Goal: Transaction & Acquisition: Subscribe to service/newsletter

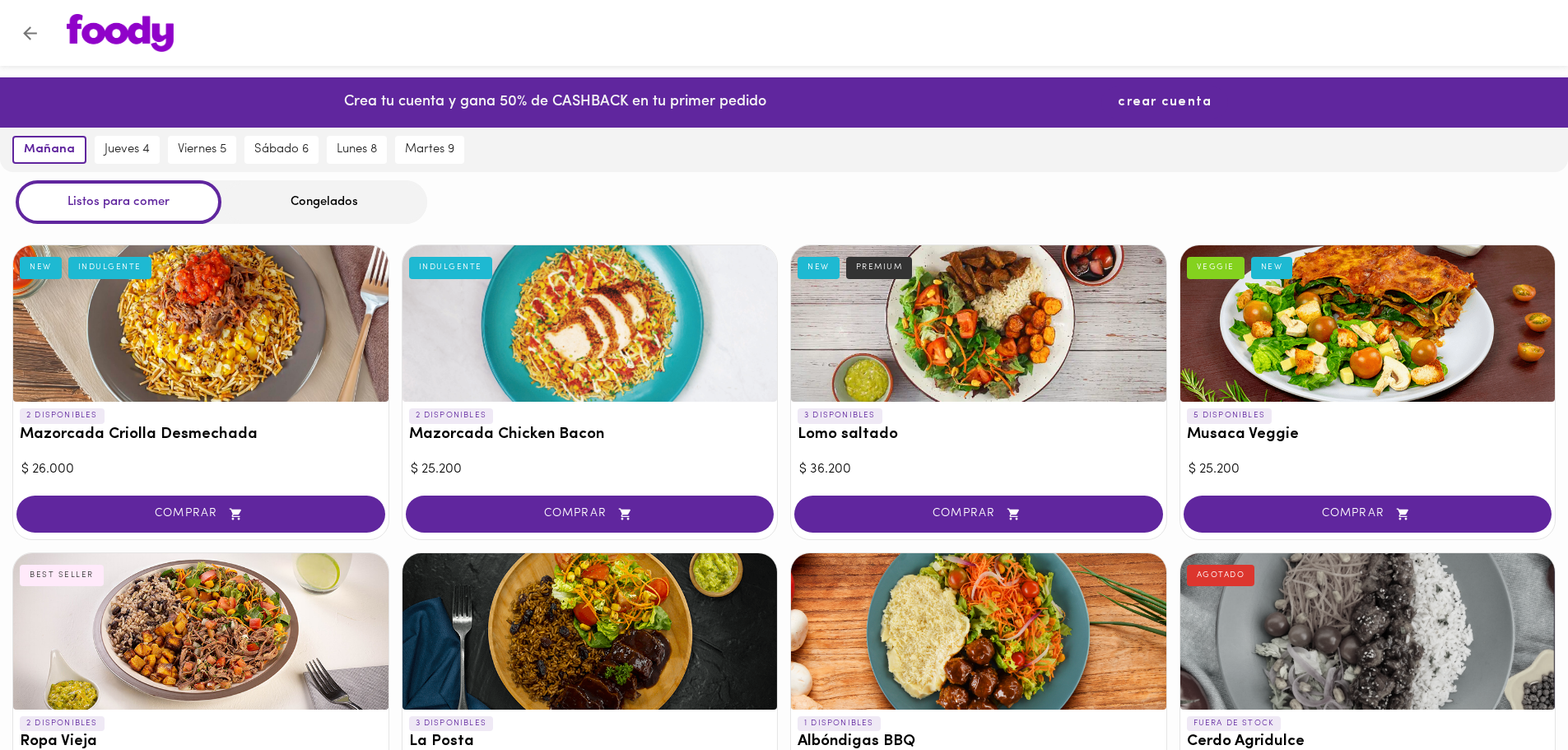
click at [1150, 110] on span "crear cuenta" at bounding box center [1165, 102] width 94 height 16
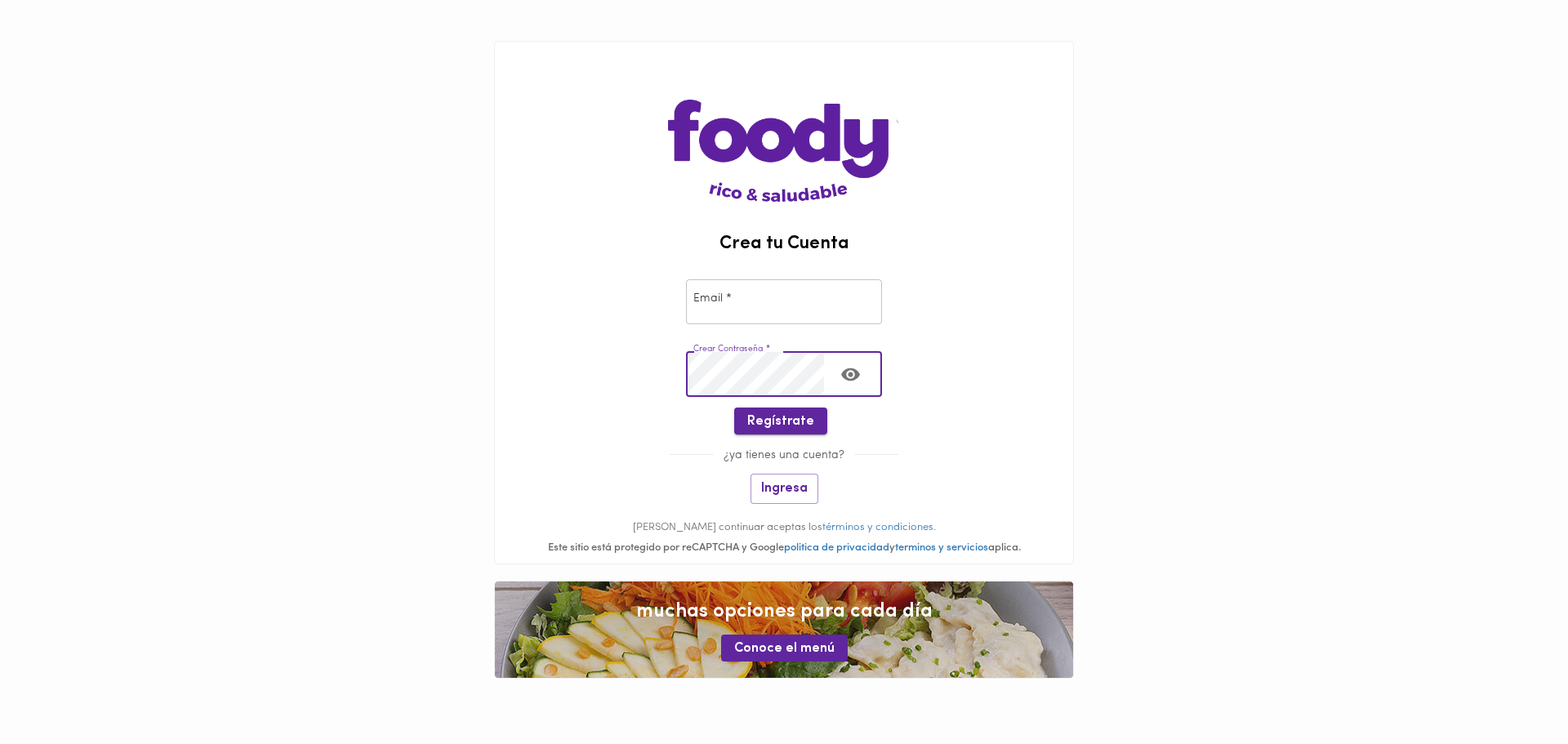
click at [778, 419] on span "Regístrate" at bounding box center [781, 421] width 67 height 16
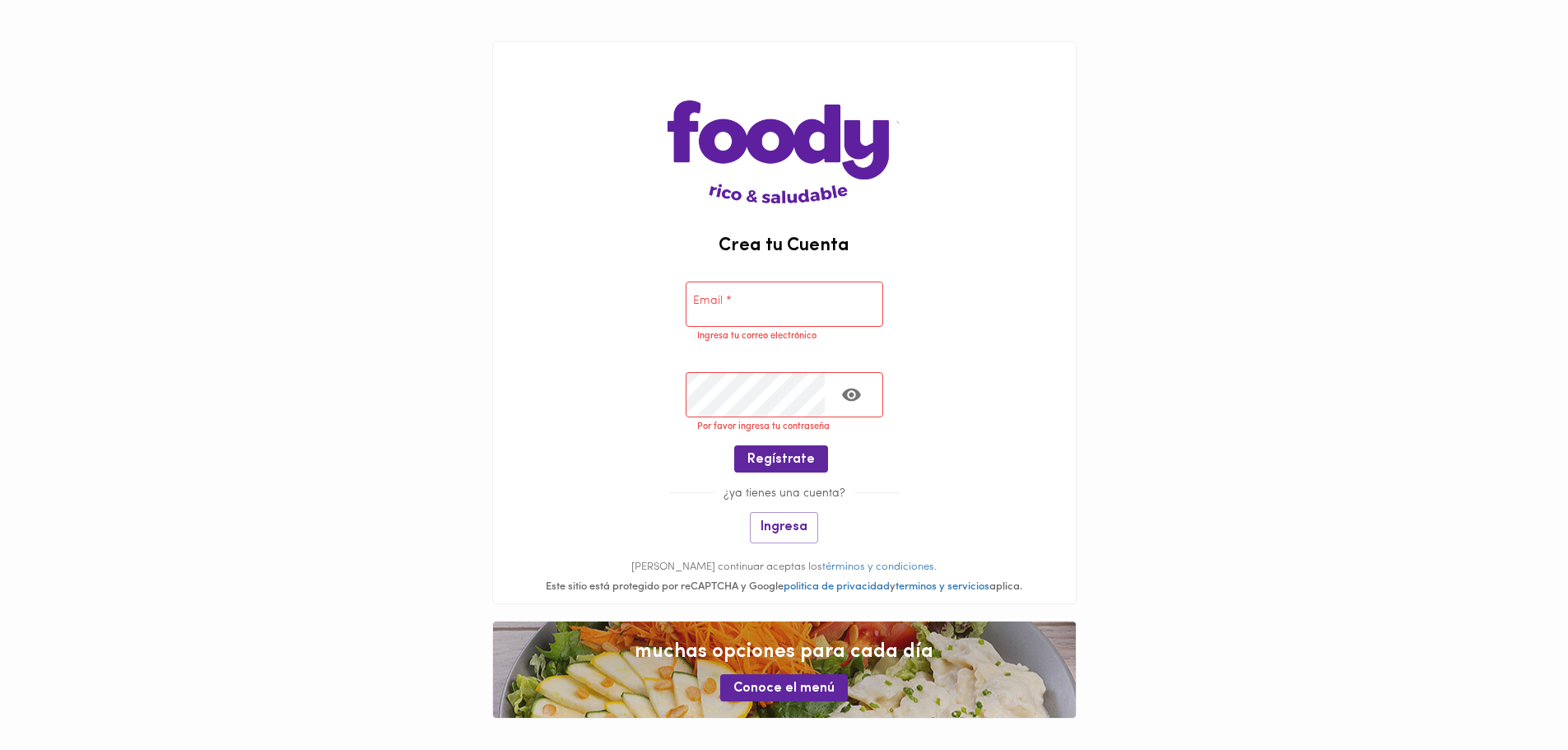
click at [777, 292] on input "email" at bounding box center [784, 304] width 197 height 45
type input "[EMAIL_ADDRESS][DOMAIN_NAME]"
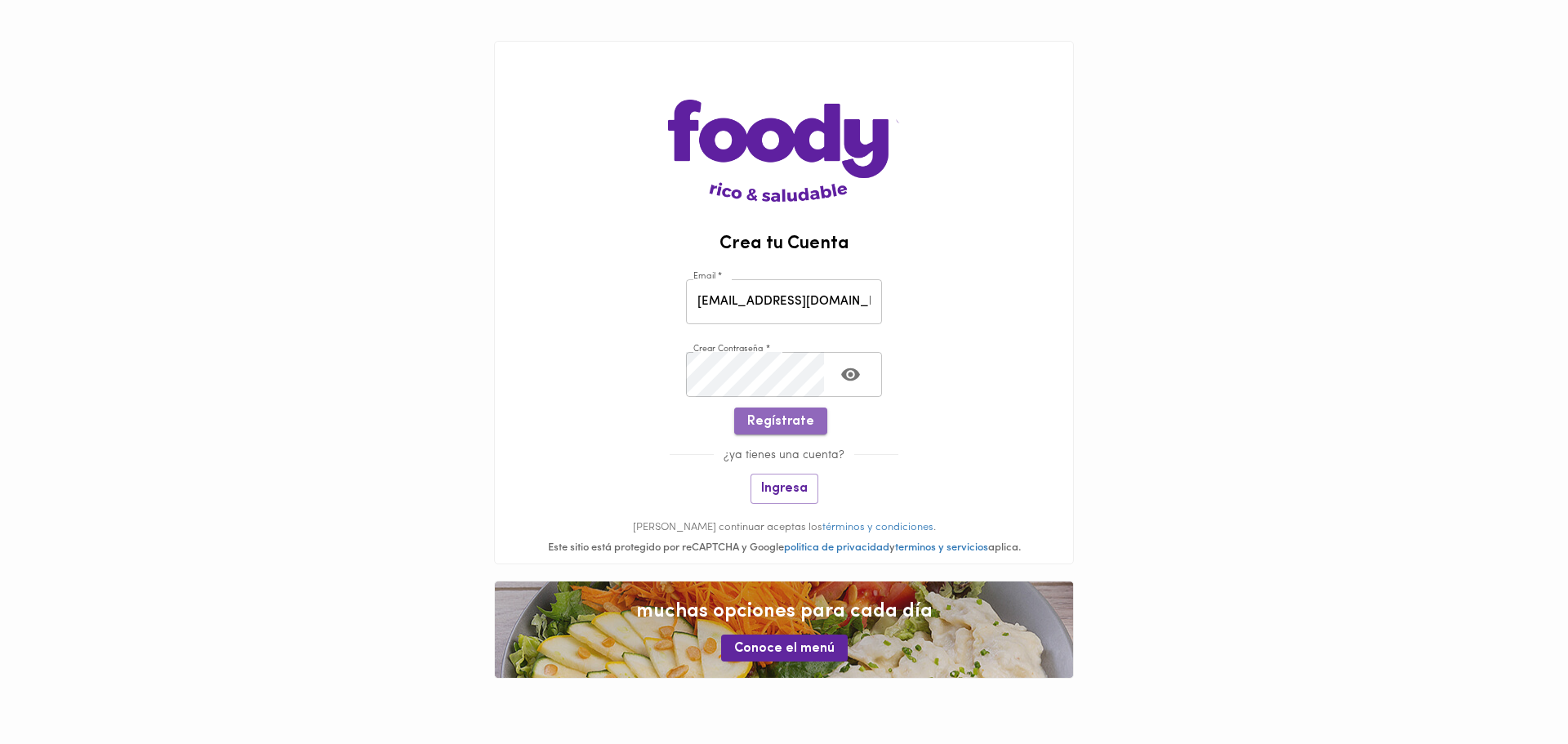
click at [803, 408] on button "Regístrate" at bounding box center [781, 420] width 93 height 27
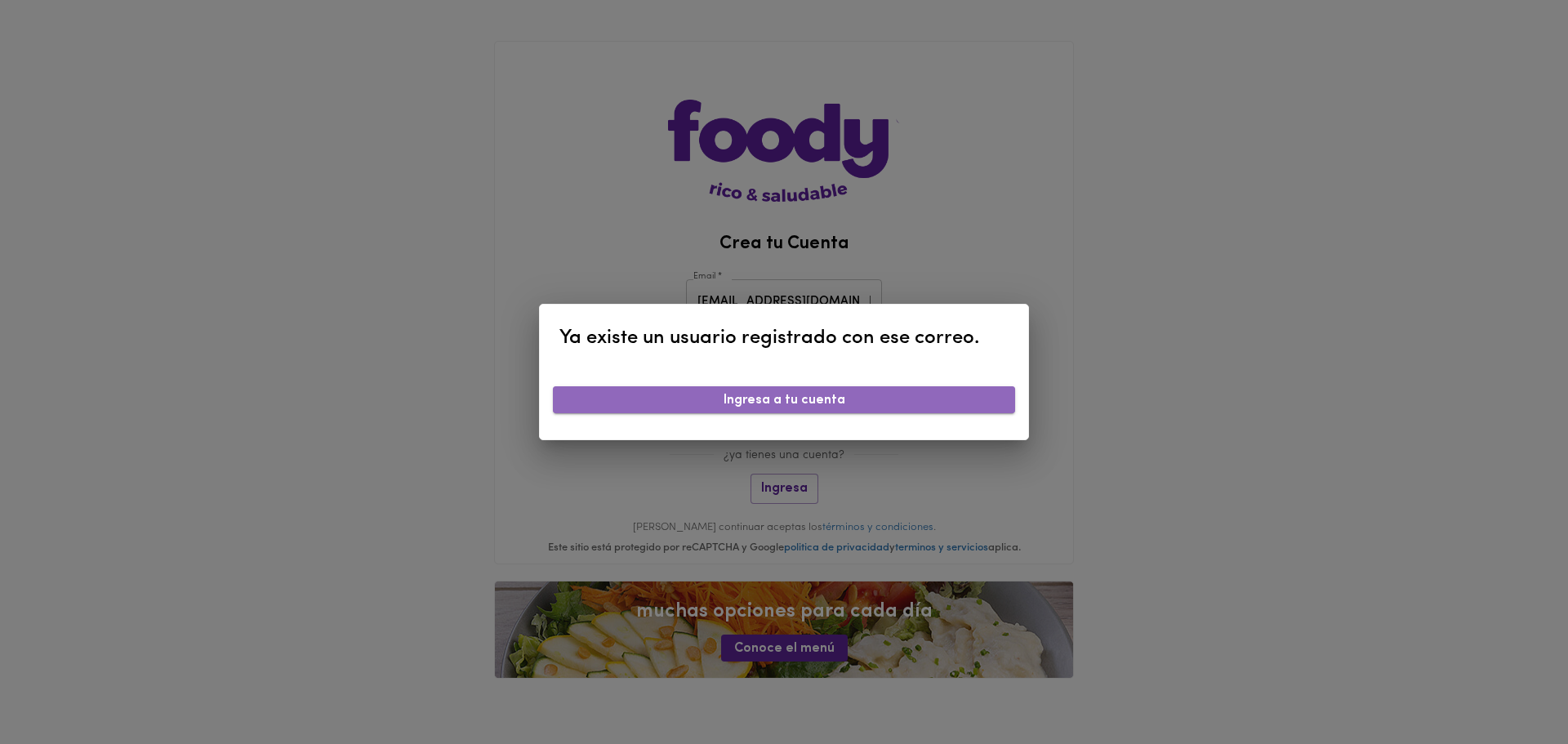
click at [829, 408] on span "Ingresa a tu cuenta" at bounding box center [784, 400] width 436 height 16
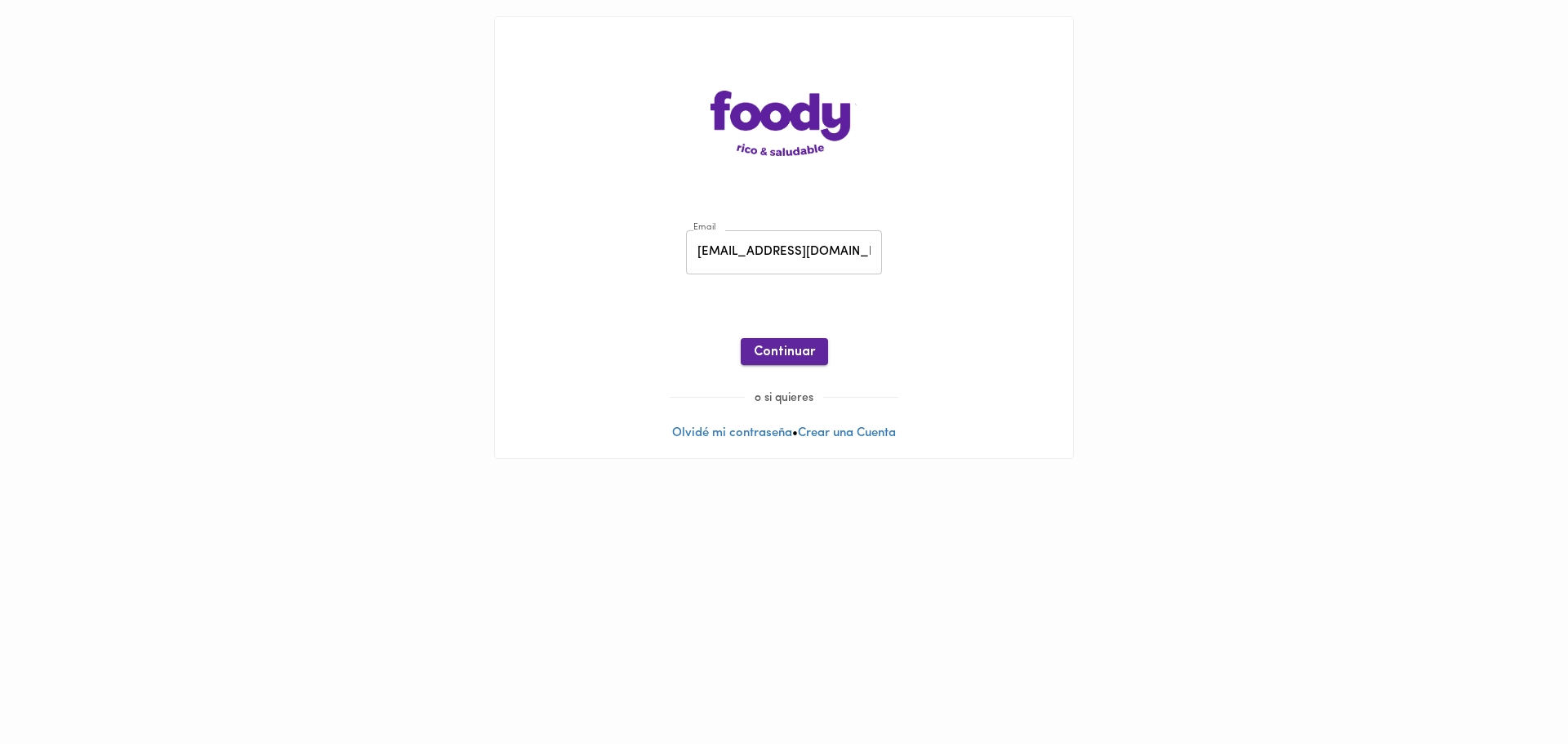
click at [805, 358] on span "Continuar" at bounding box center [784, 352] width 61 height 16
click at [743, 435] on link "Olvidé mi contraseña" at bounding box center [732, 433] width 120 height 12
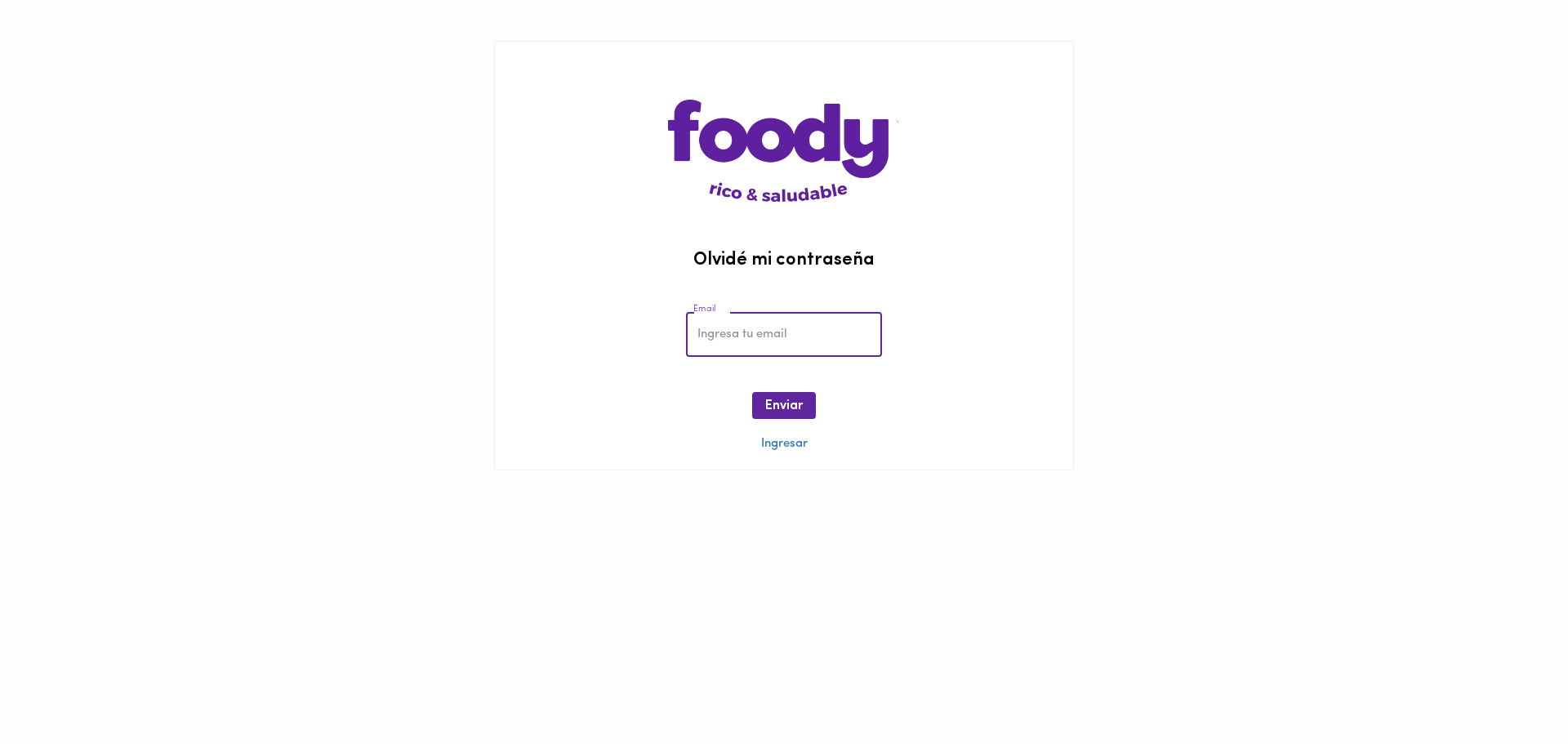
click at [777, 320] on input "email" at bounding box center [784, 334] width 196 height 45
type input "[EMAIL_ADDRESS][DOMAIN_NAME]"
click at [784, 394] on button "Enviar" at bounding box center [784, 405] width 64 height 27
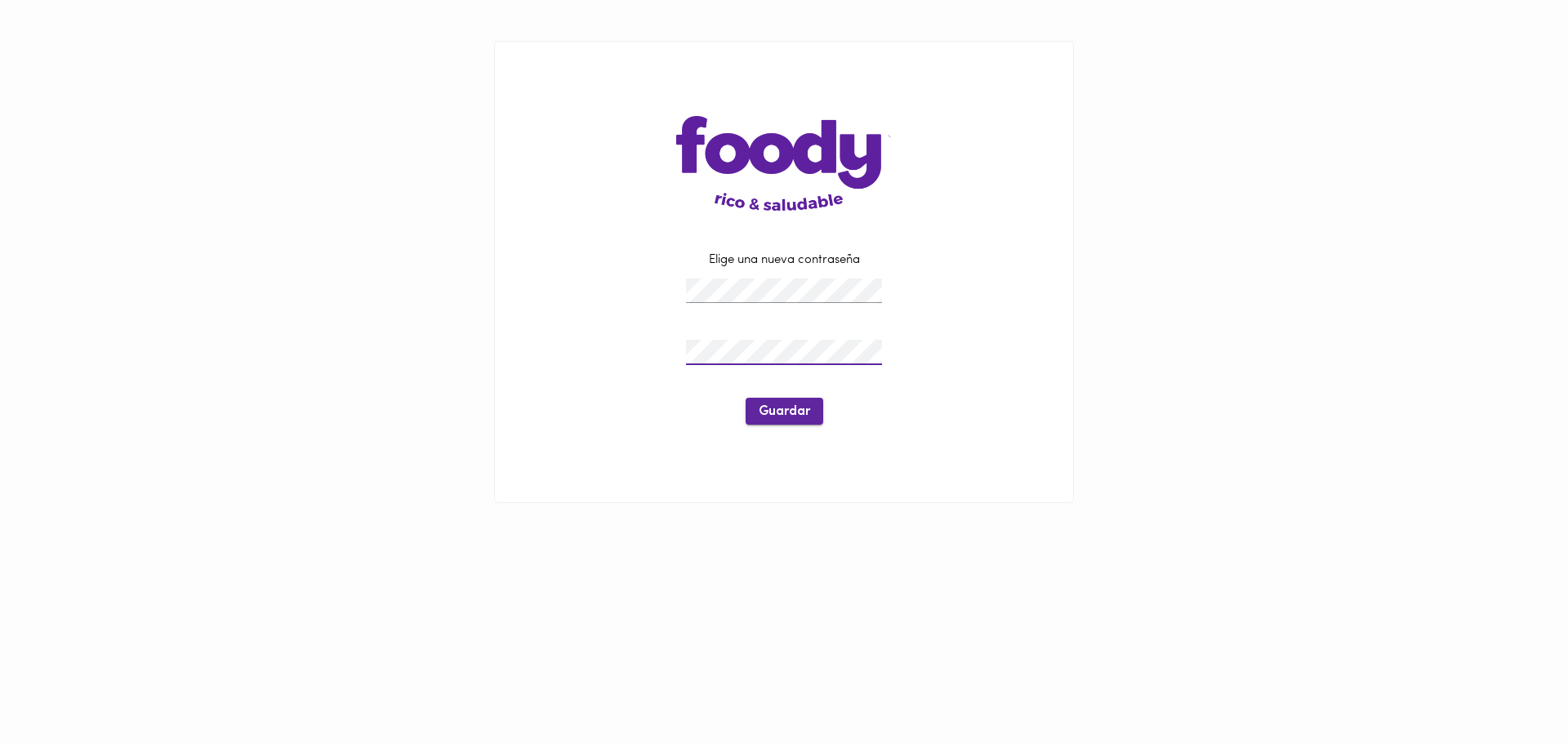
click at [800, 410] on span "Guardar" at bounding box center [784, 411] width 52 height 16
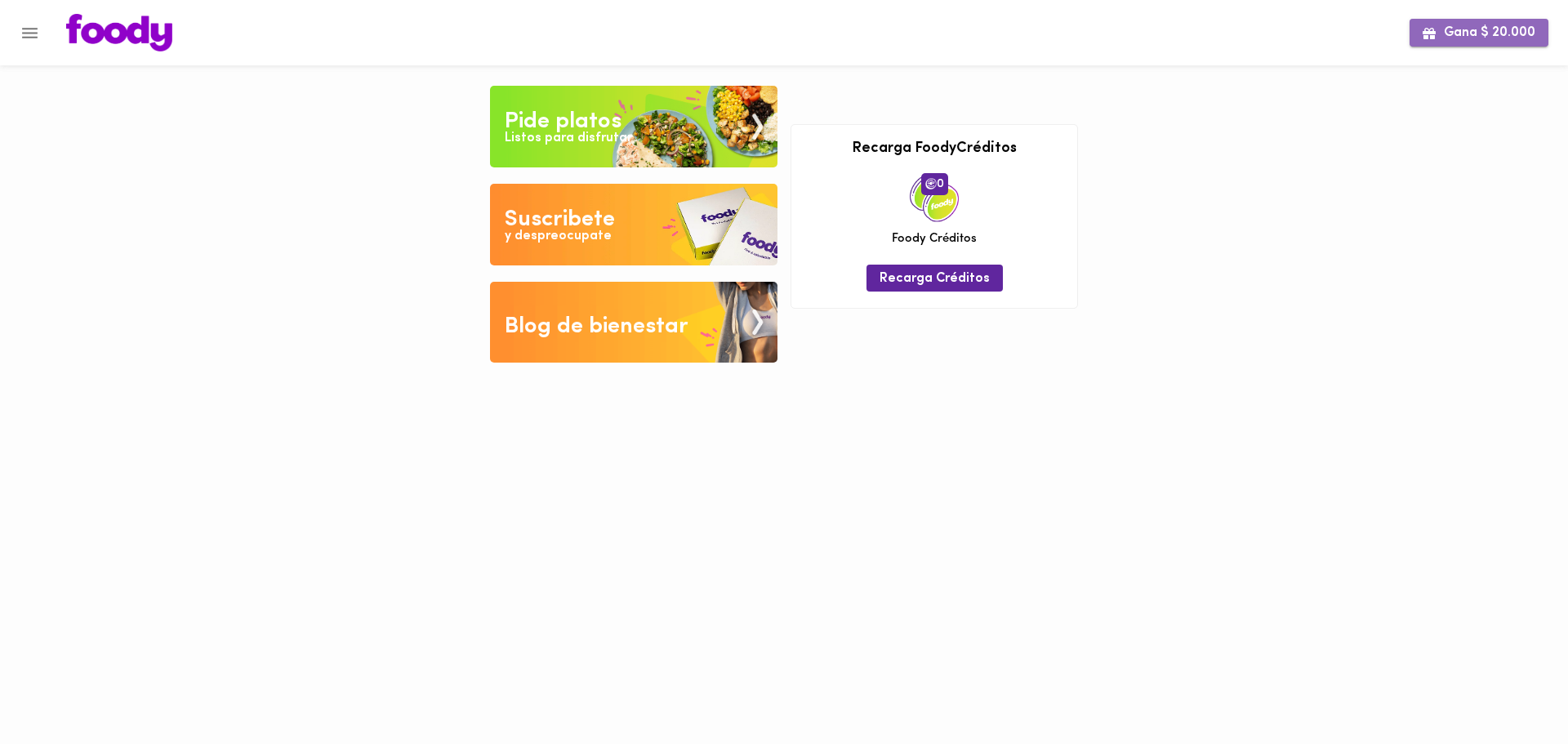
click at [1493, 26] on span "Gana $ 20.000" at bounding box center [1478, 33] width 112 height 16
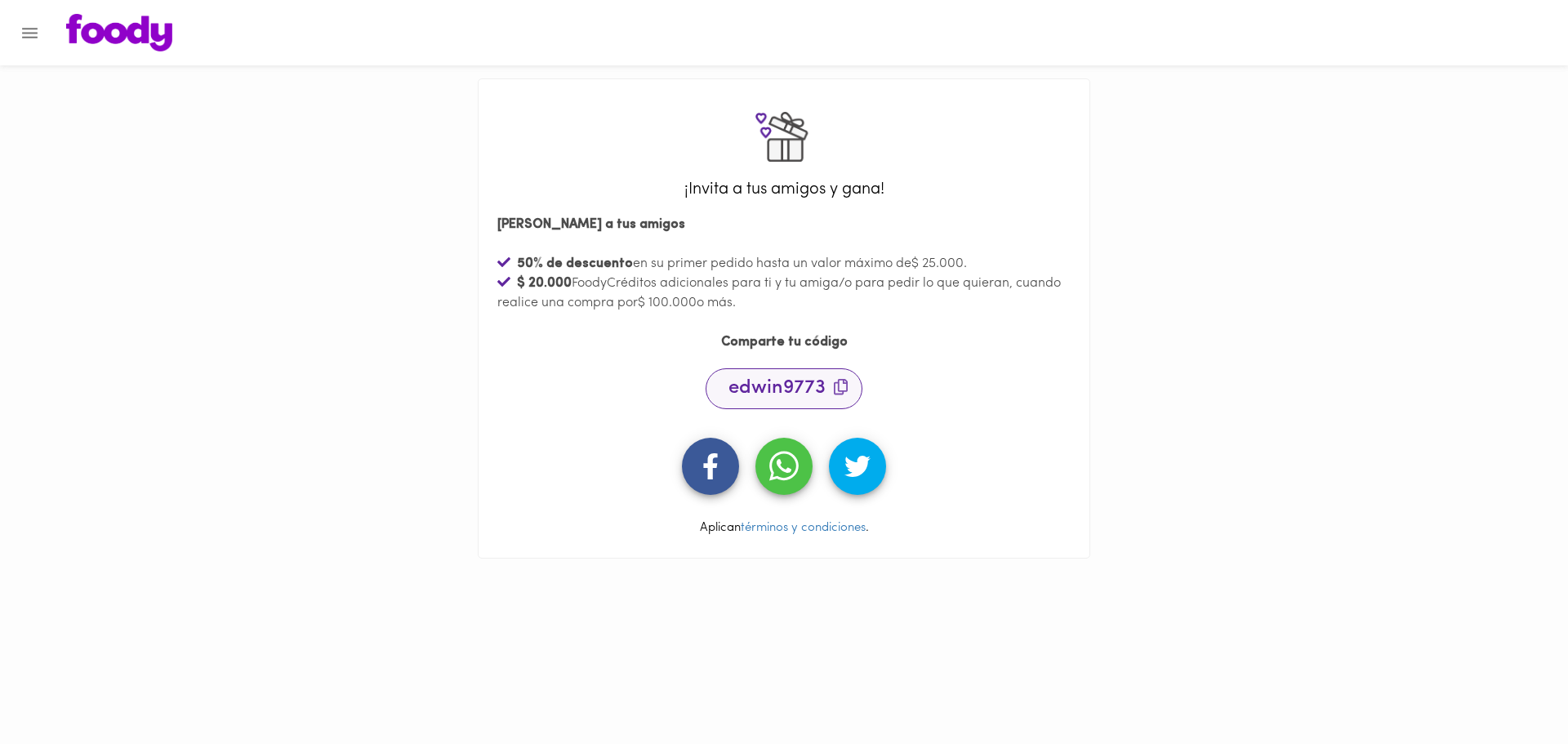
click at [838, 383] on span "edwin9773" at bounding box center [789, 388] width 120 height 20
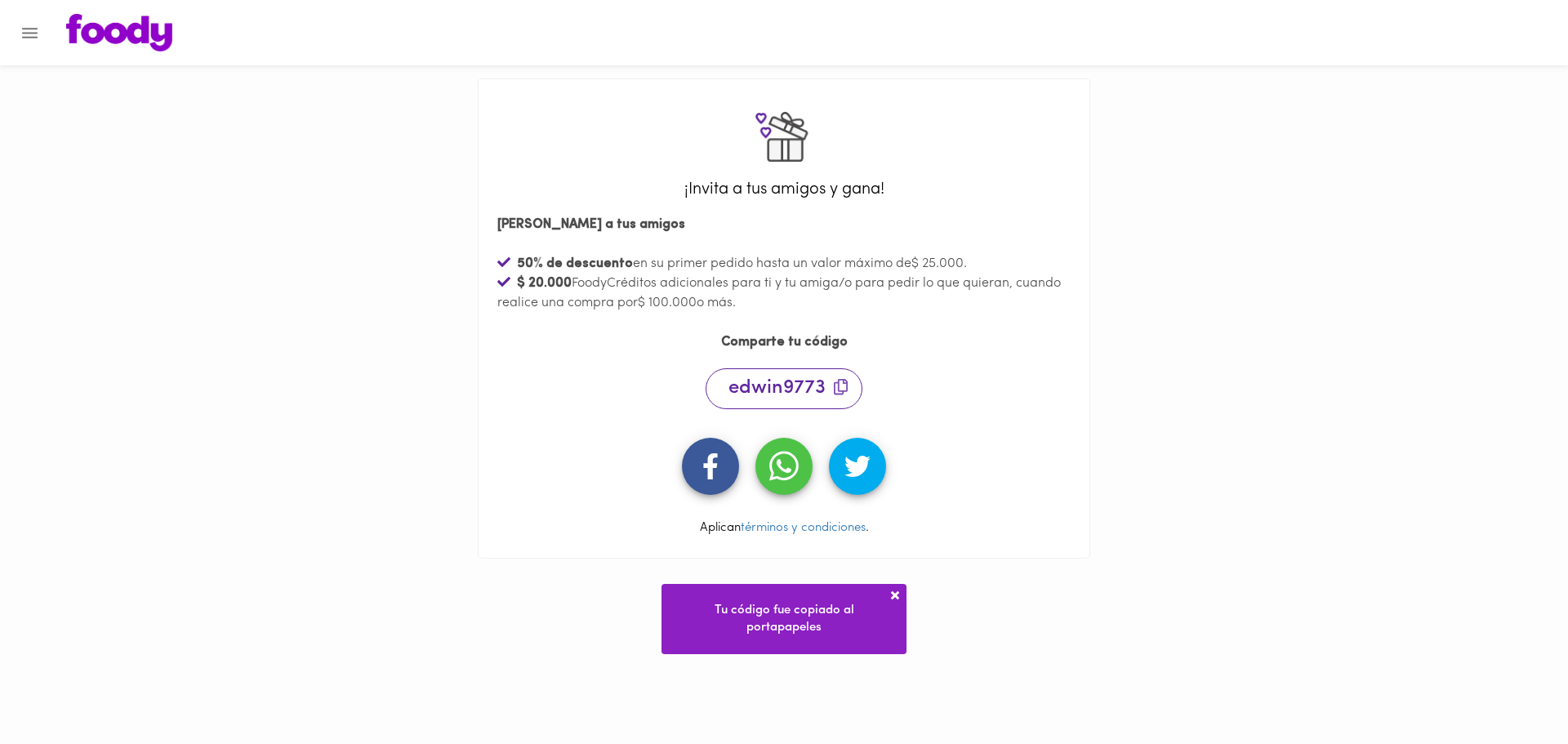
click at [23, 43] on button "Menu" at bounding box center [30, 33] width 40 height 40
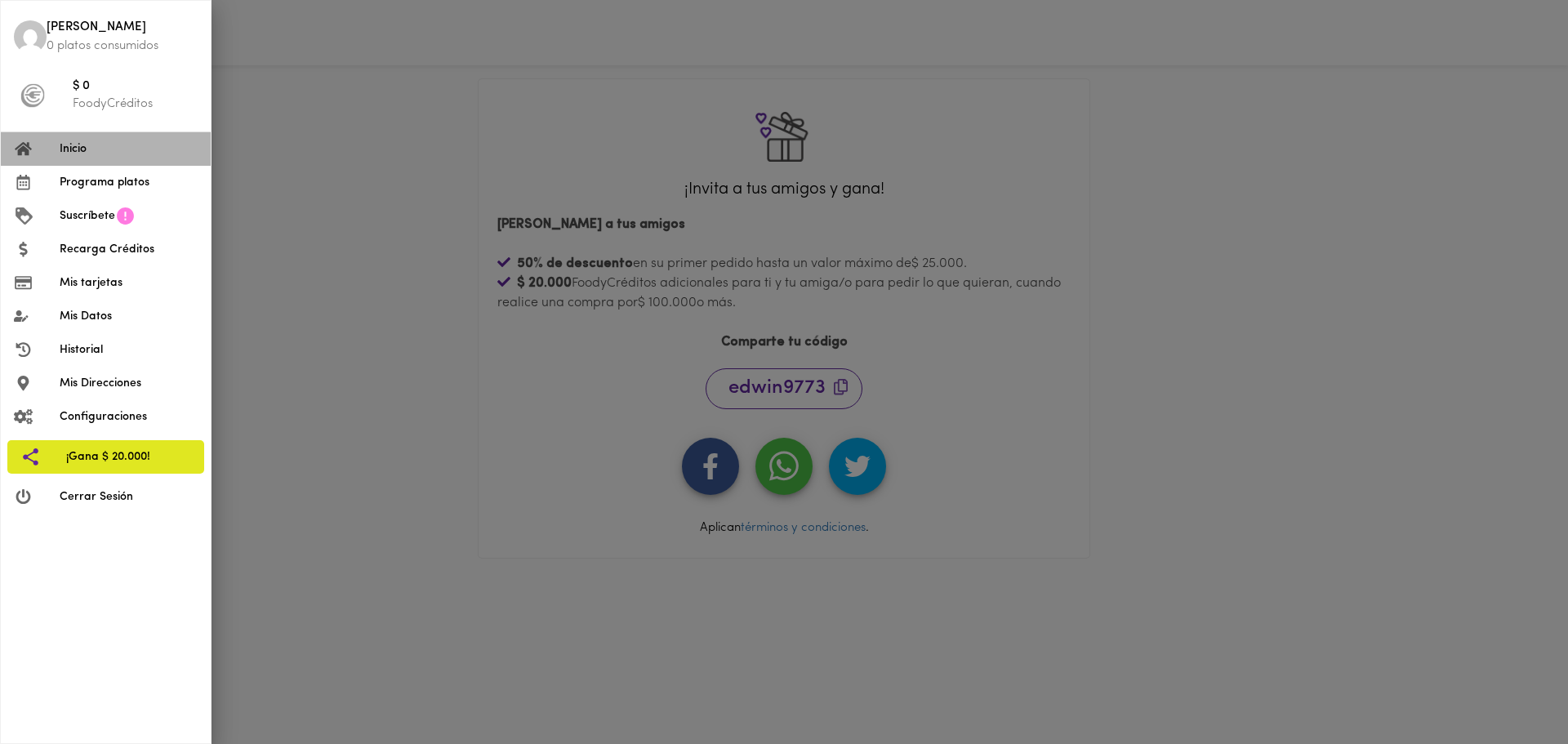
click at [72, 152] on span "Inicio" at bounding box center [129, 148] width 138 height 17
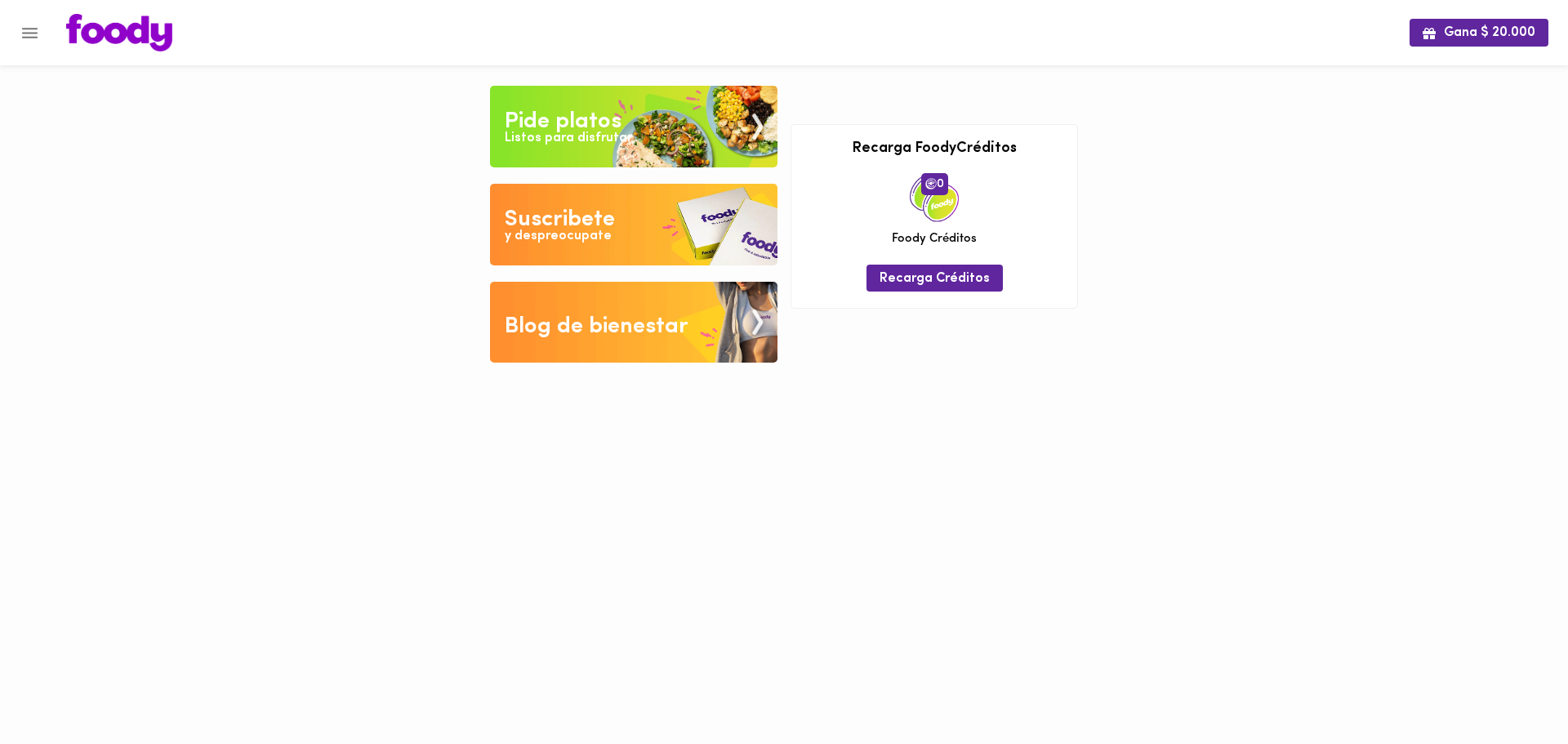
click at [653, 224] on img at bounding box center [634, 225] width 288 height 82
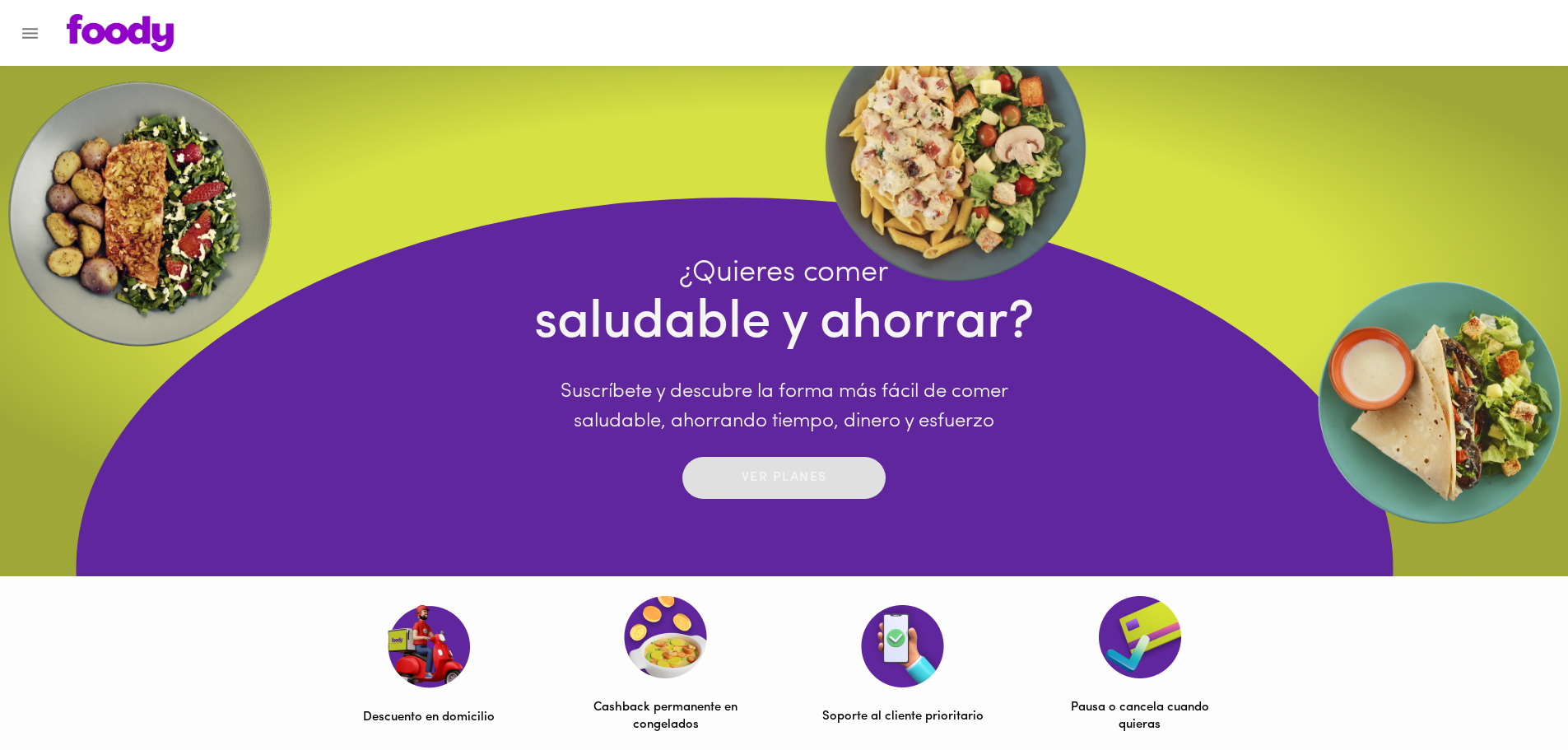
click at [852, 468] on span "Ver planes" at bounding box center [784, 477] width 170 height 26
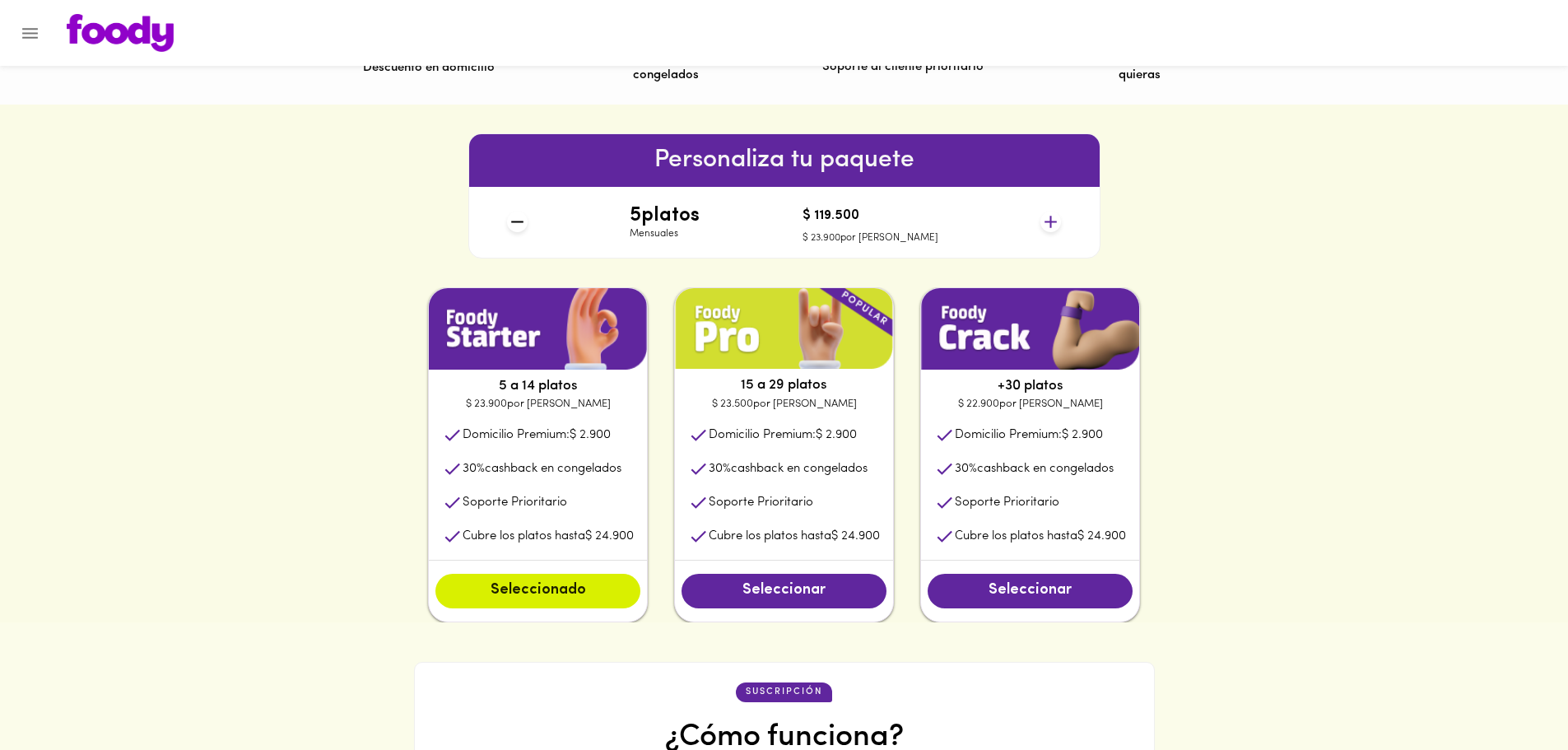
scroll to position [741, 0]
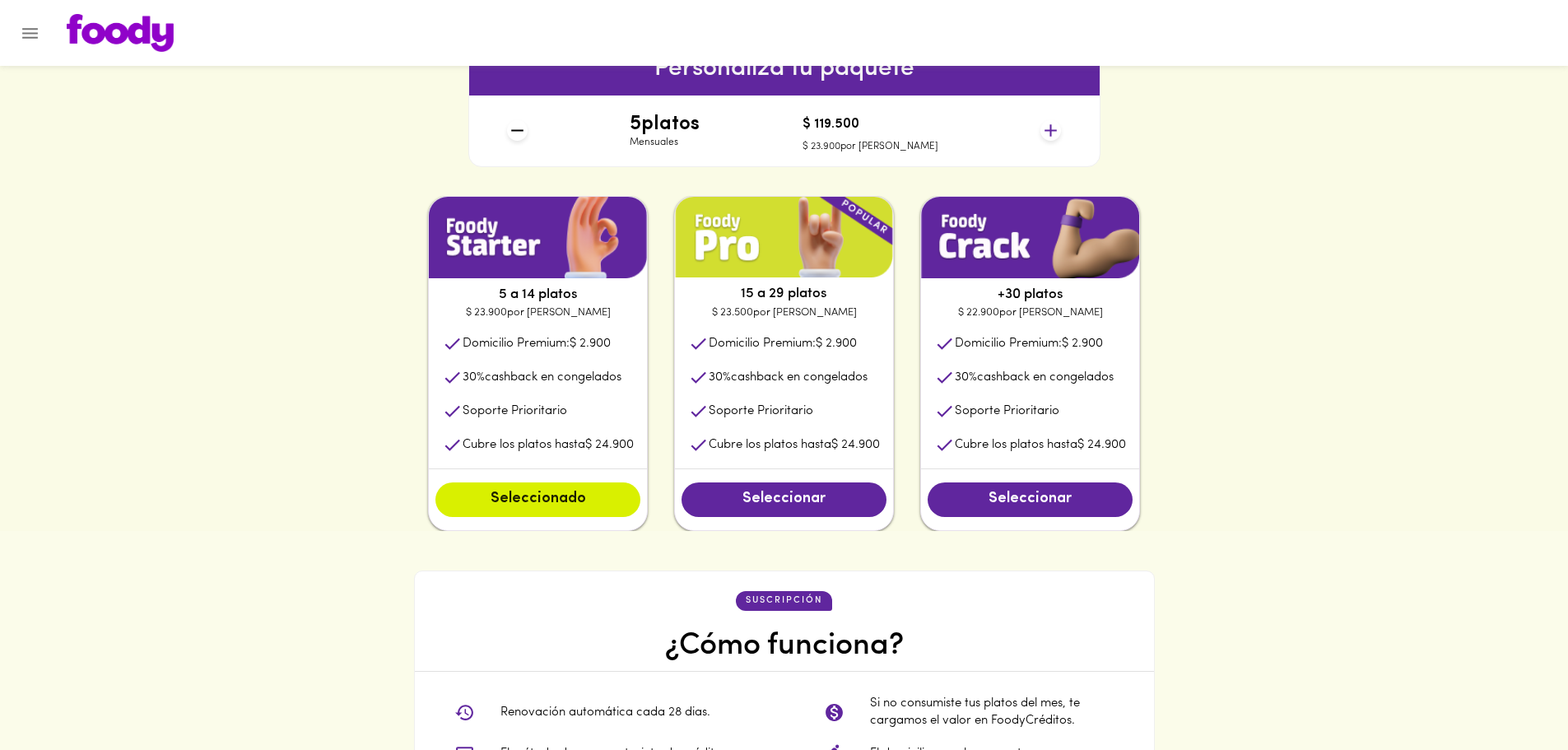
click at [660, 142] on p "Mensuales" at bounding box center [664, 142] width 70 height 14
click at [866, 135] on div "$ 119.500 $ 23.900 por plato" at bounding box center [870, 135] width 135 height 50
click at [915, 113] on div "$ 119.500 $ 23.900 por plato" at bounding box center [870, 135] width 135 height 50
click at [1076, 140] on div "Personaliza tu paquete 5 platos Mensuales $ 119.500 $ 23.900 por plato" at bounding box center [784, 104] width 632 height 125
click at [1062, 133] on div "5 platos Mensuales $ 119.500 $ 23.900 por plato" at bounding box center [784, 131] width 567 height 71
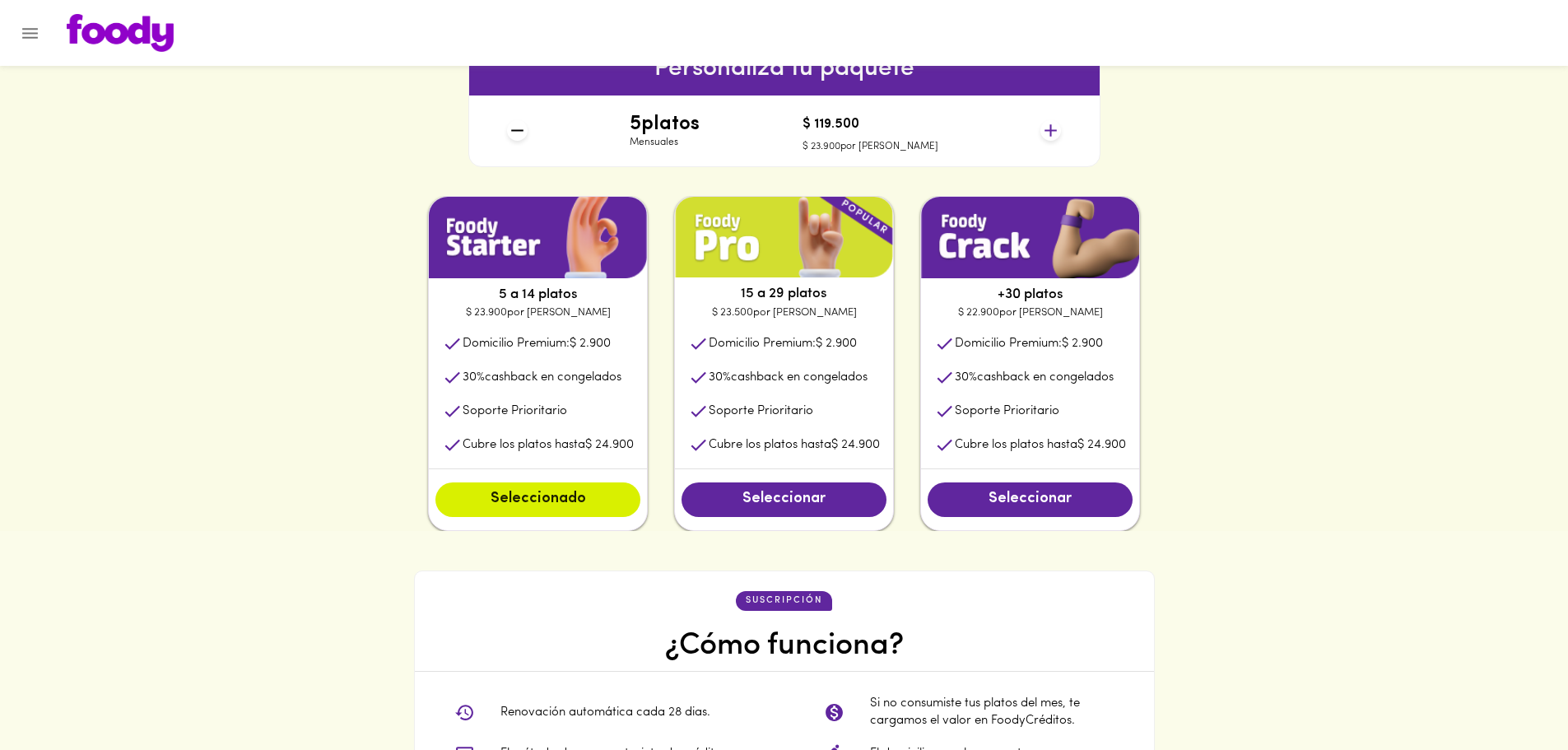
click at [1043, 130] on icon at bounding box center [1050, 130] width 21 height 21
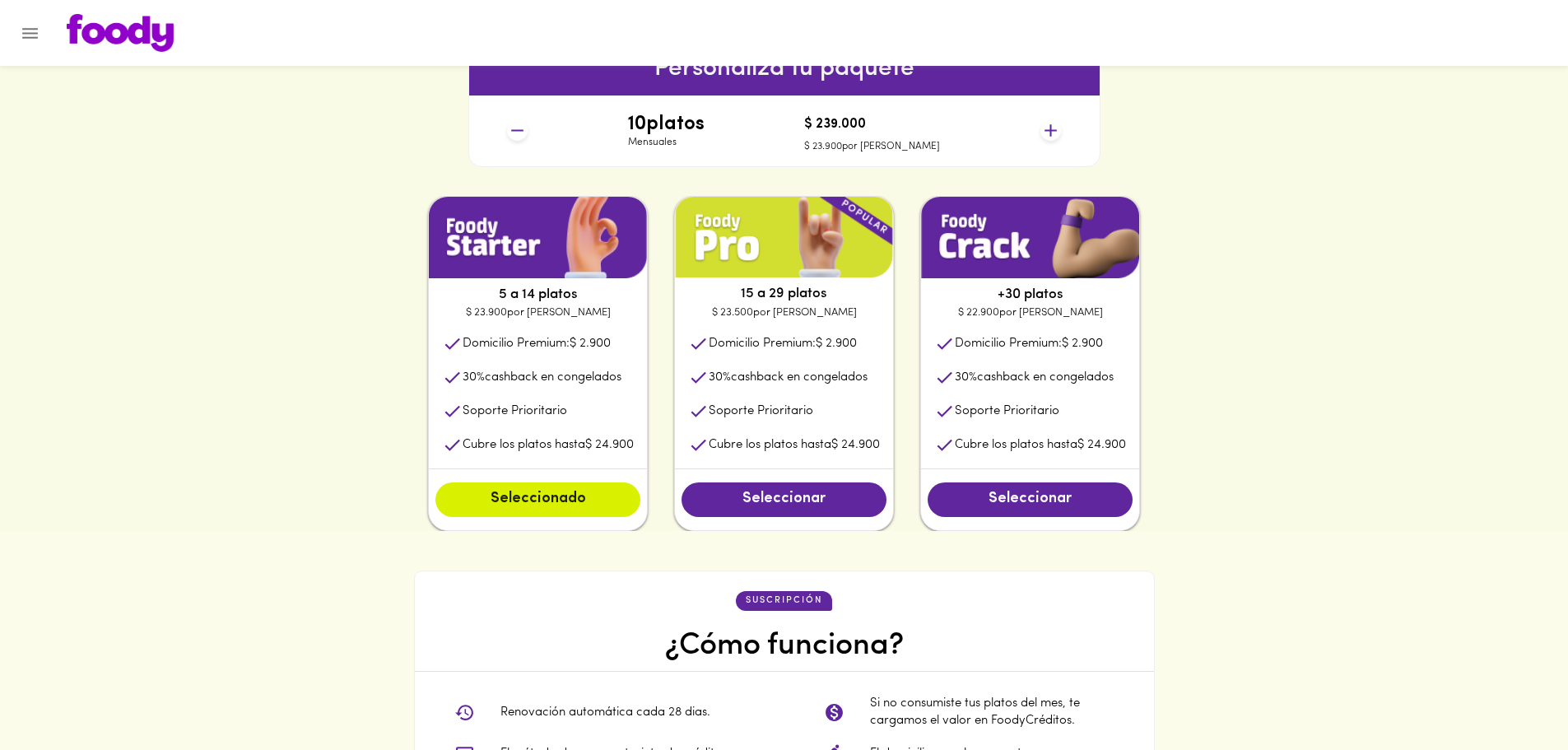
click at [1057, 131] on icon at bounding box center [1050, 130] width 21 height 21
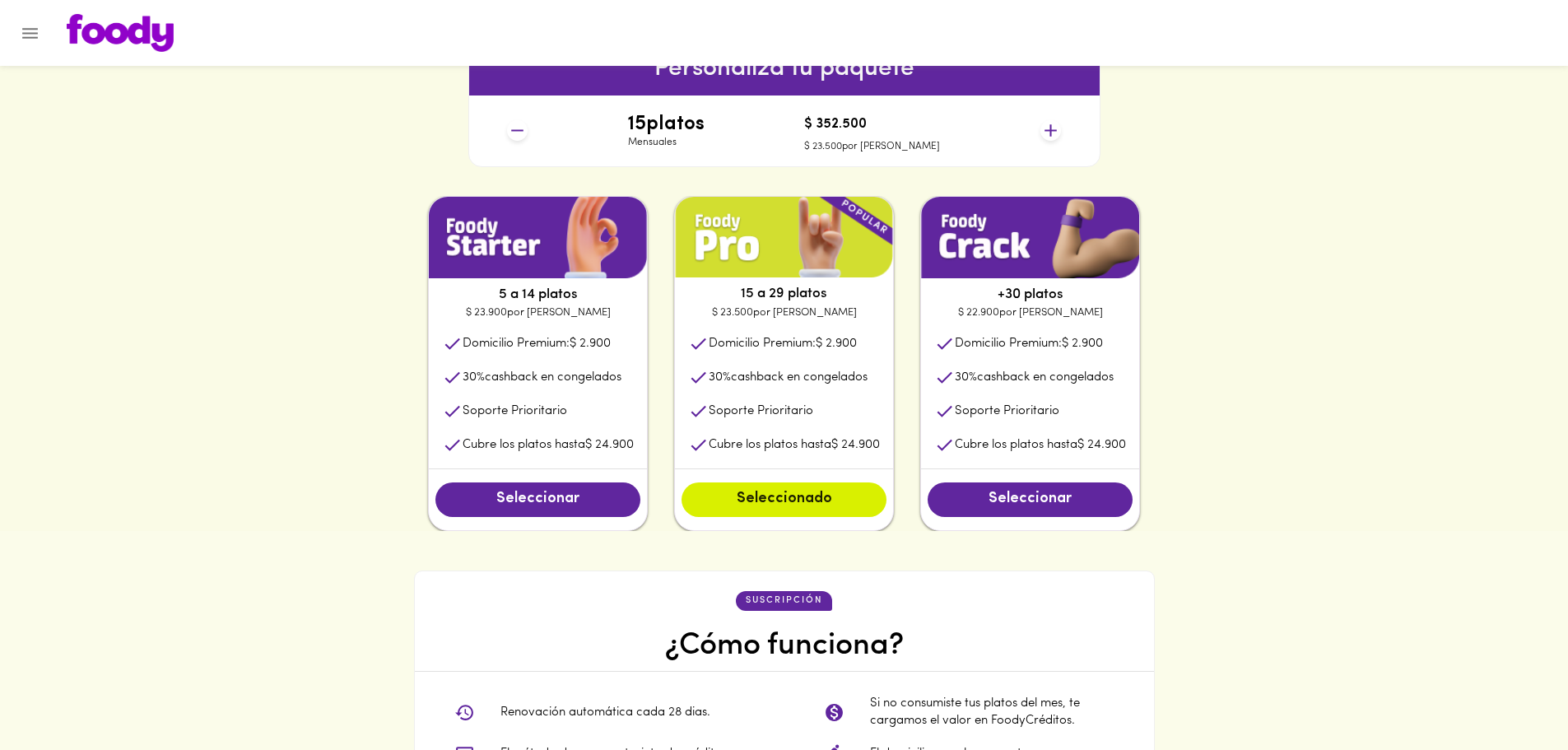
click at [1057, 131] on icon at bounding box center [1050, 130] width 21 height 21
click at [520, 131] on icon at bounding box center [517, 131] width 12 height 2
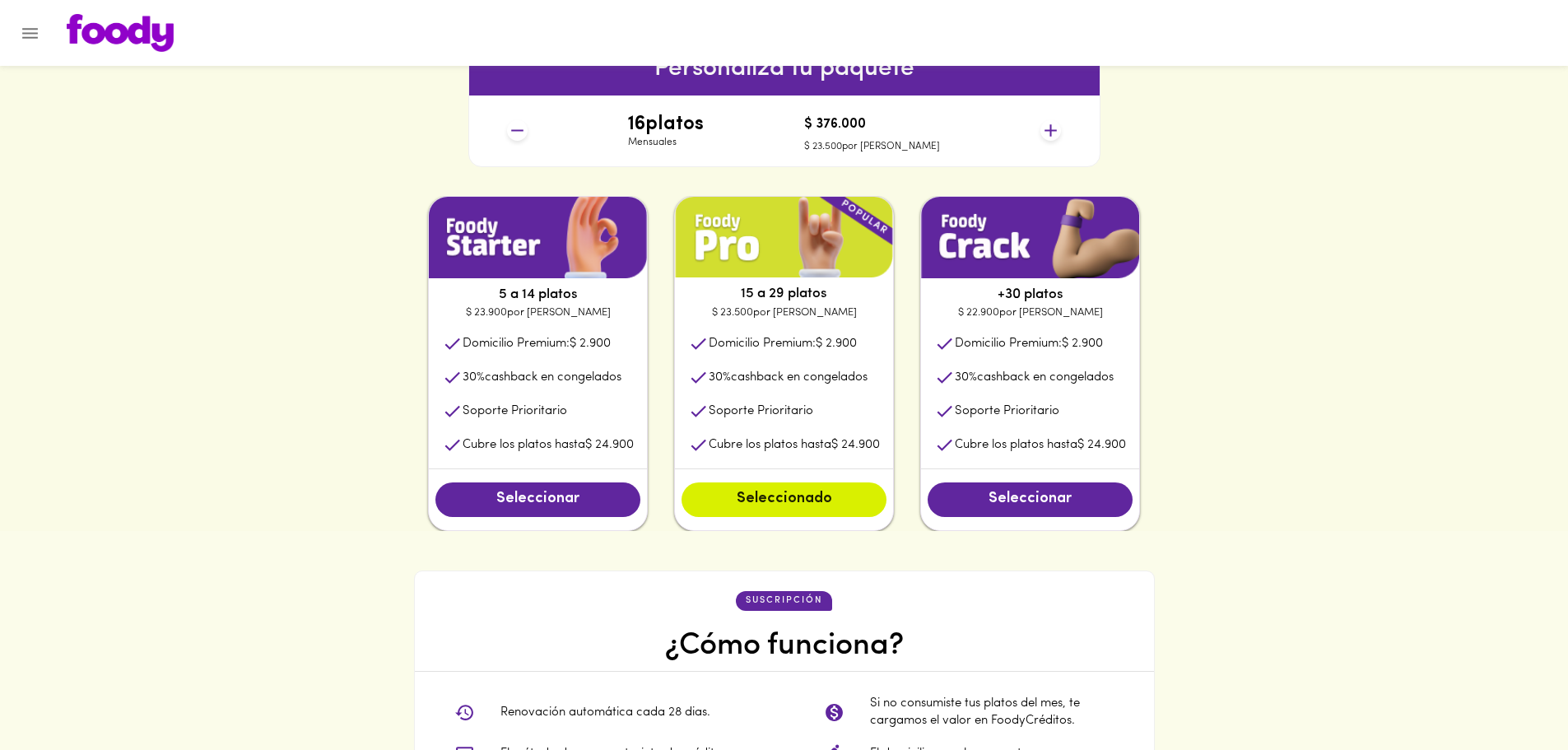
click at [520, 131] on icon at bounding box center [517, 131] width 12 height 2
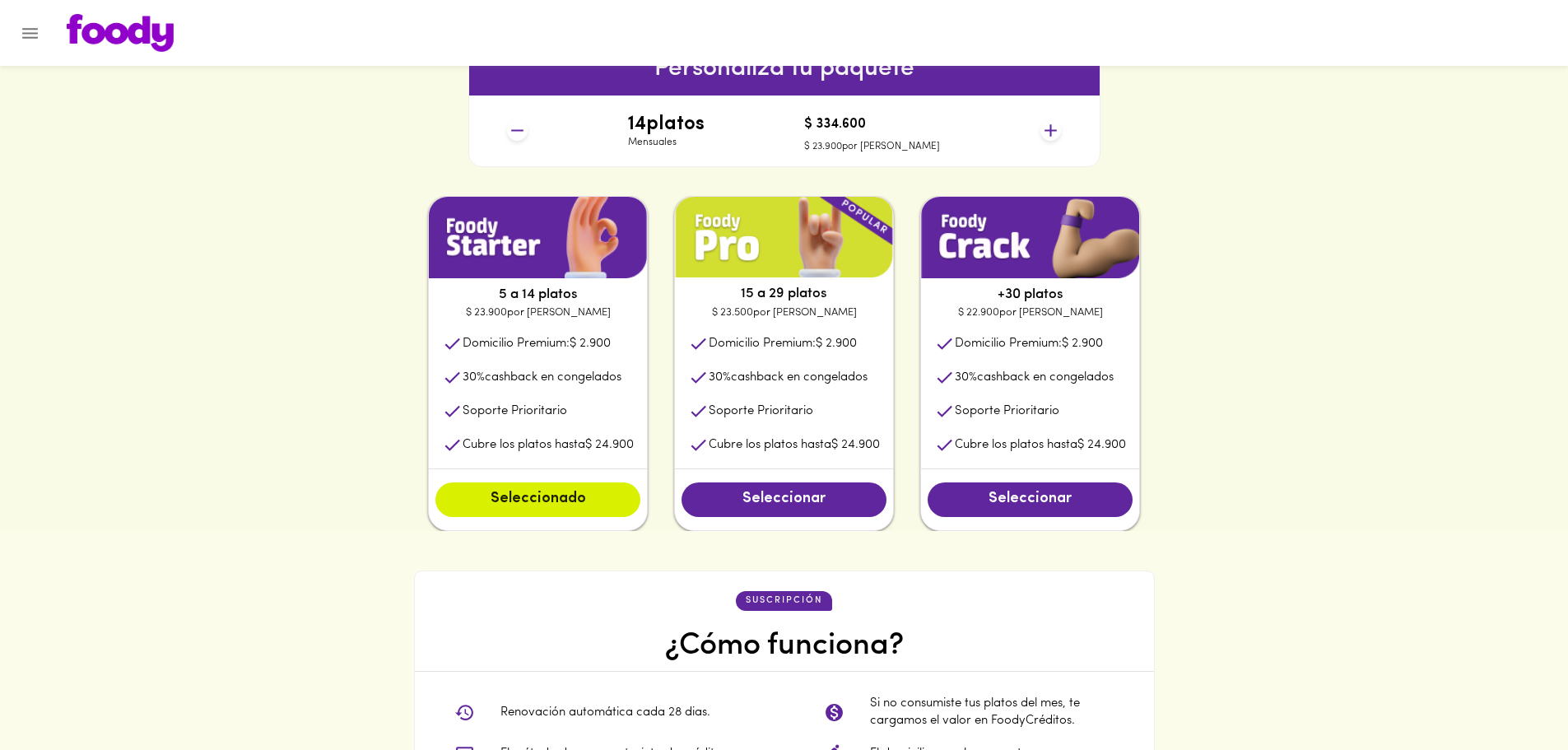
click at [520, 131] on icon at bounding box center [517, 131] width 12 height 2
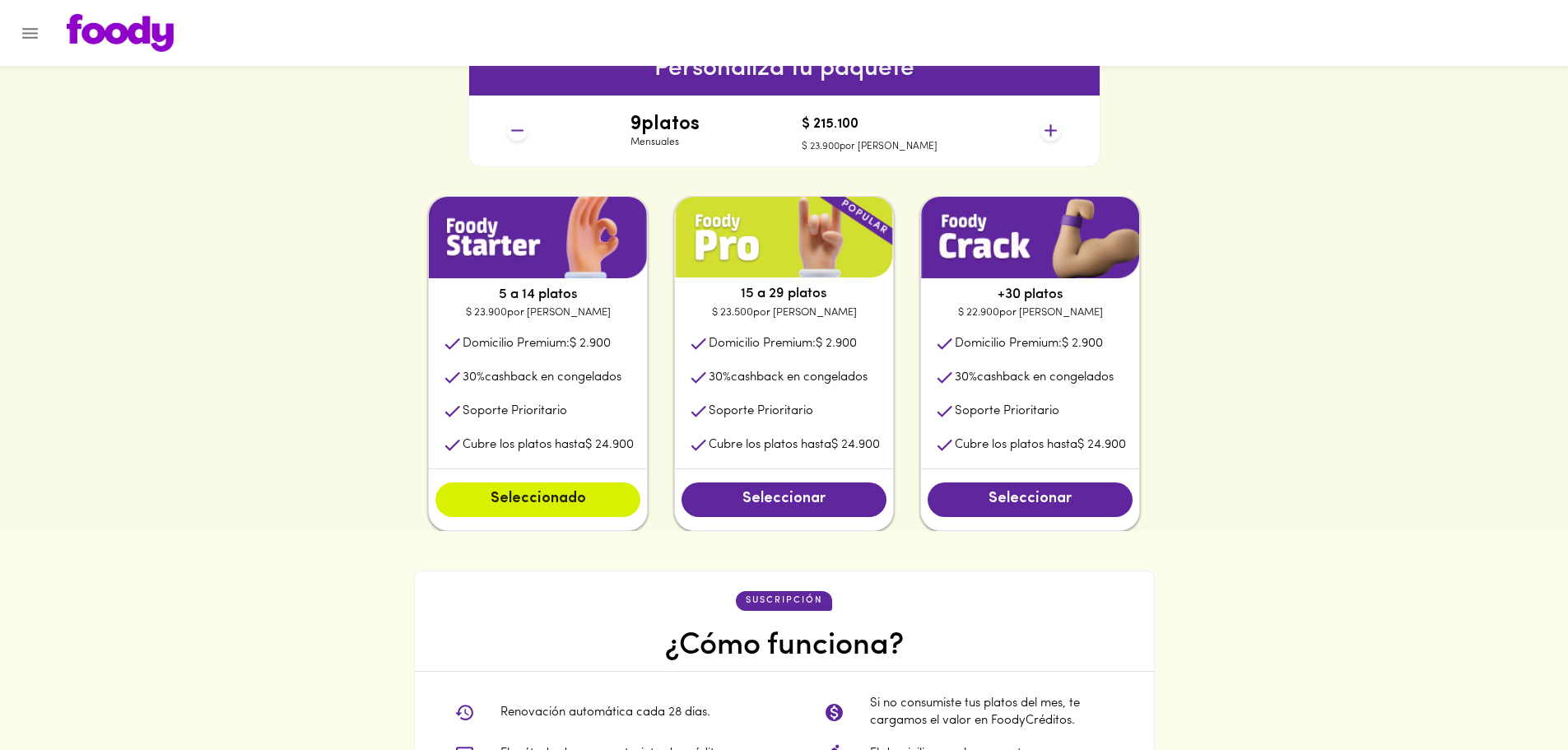
click at [520, 131] on icon at bounding box center [517, 131] width 12 height 2
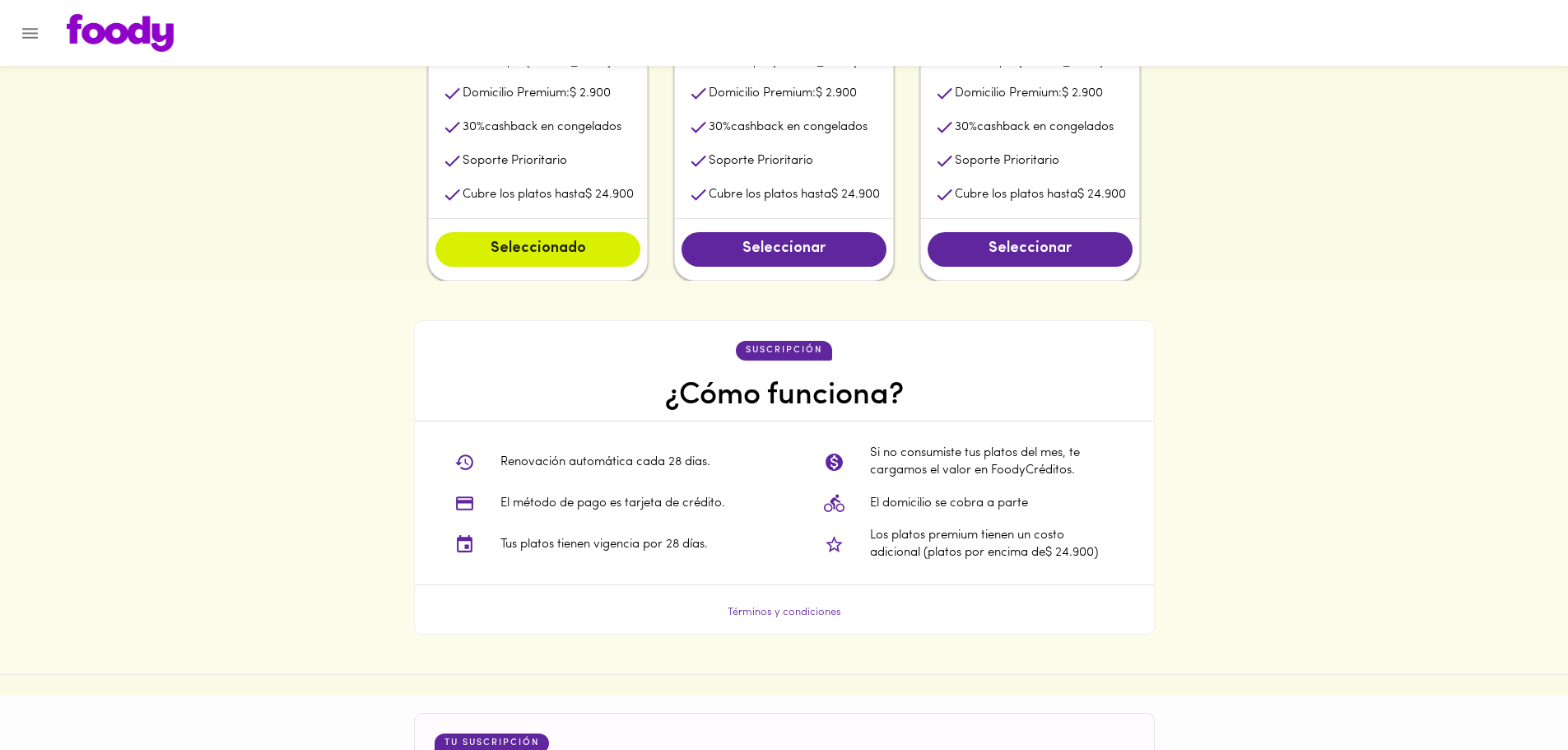
scroll to position [987, 0]
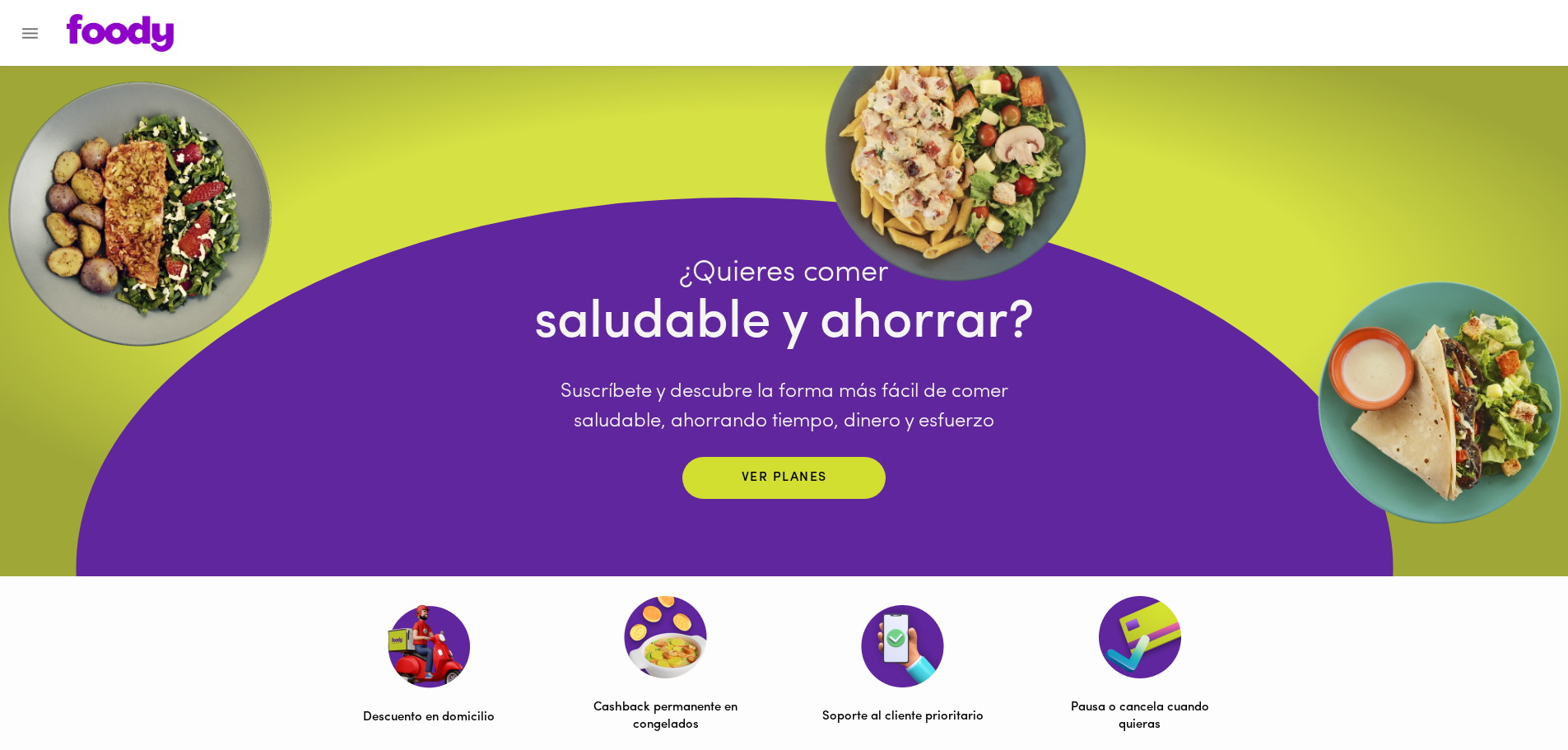
click at [53, 44] on div at bounding box center [799, 33] width 1498 height 38
click at [37, 41] on icon "Menu" at bounding box center [30, 33] width 21 height 21
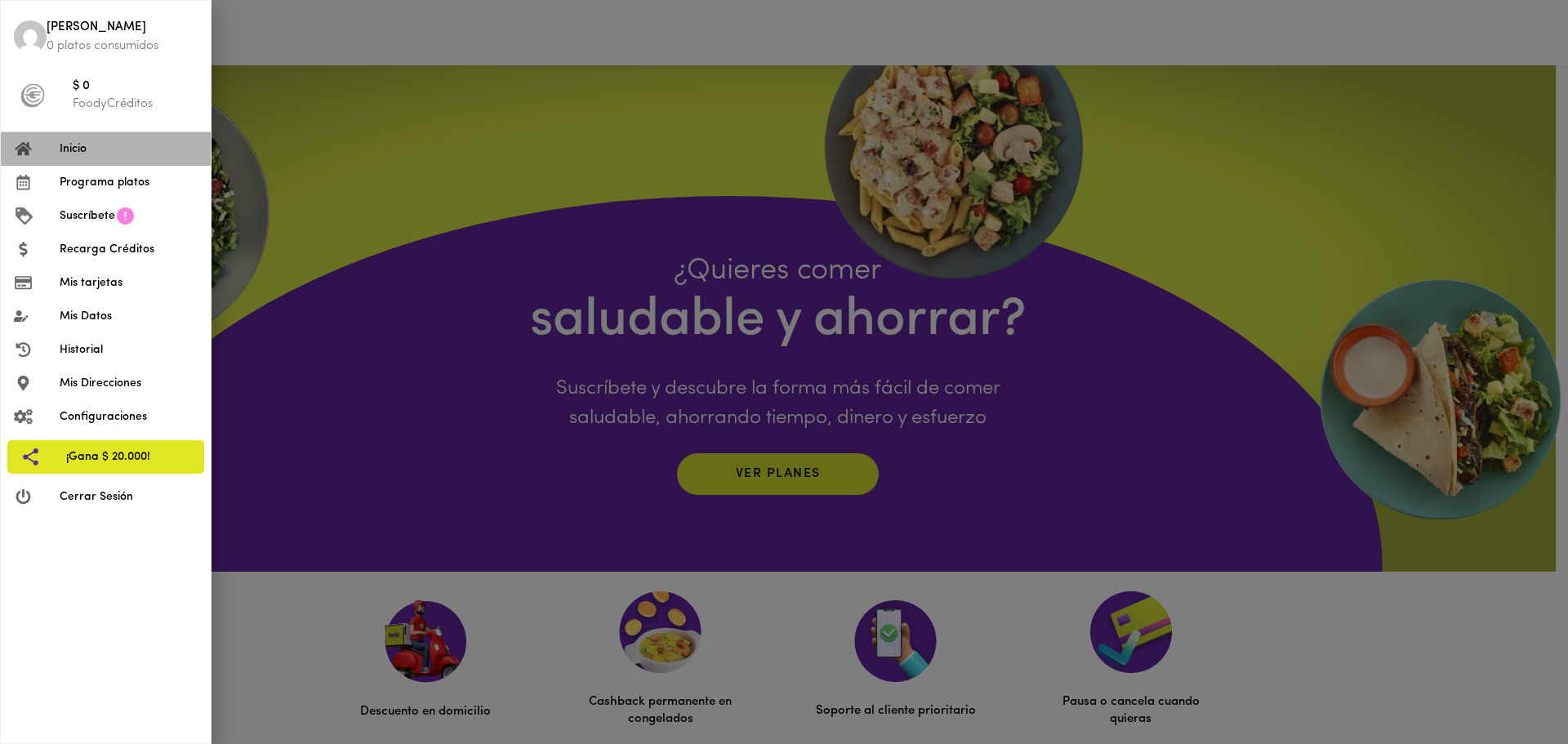
click at [74, 145] on span "Inicio" at bounding box center [129, 148] width 138 height 17
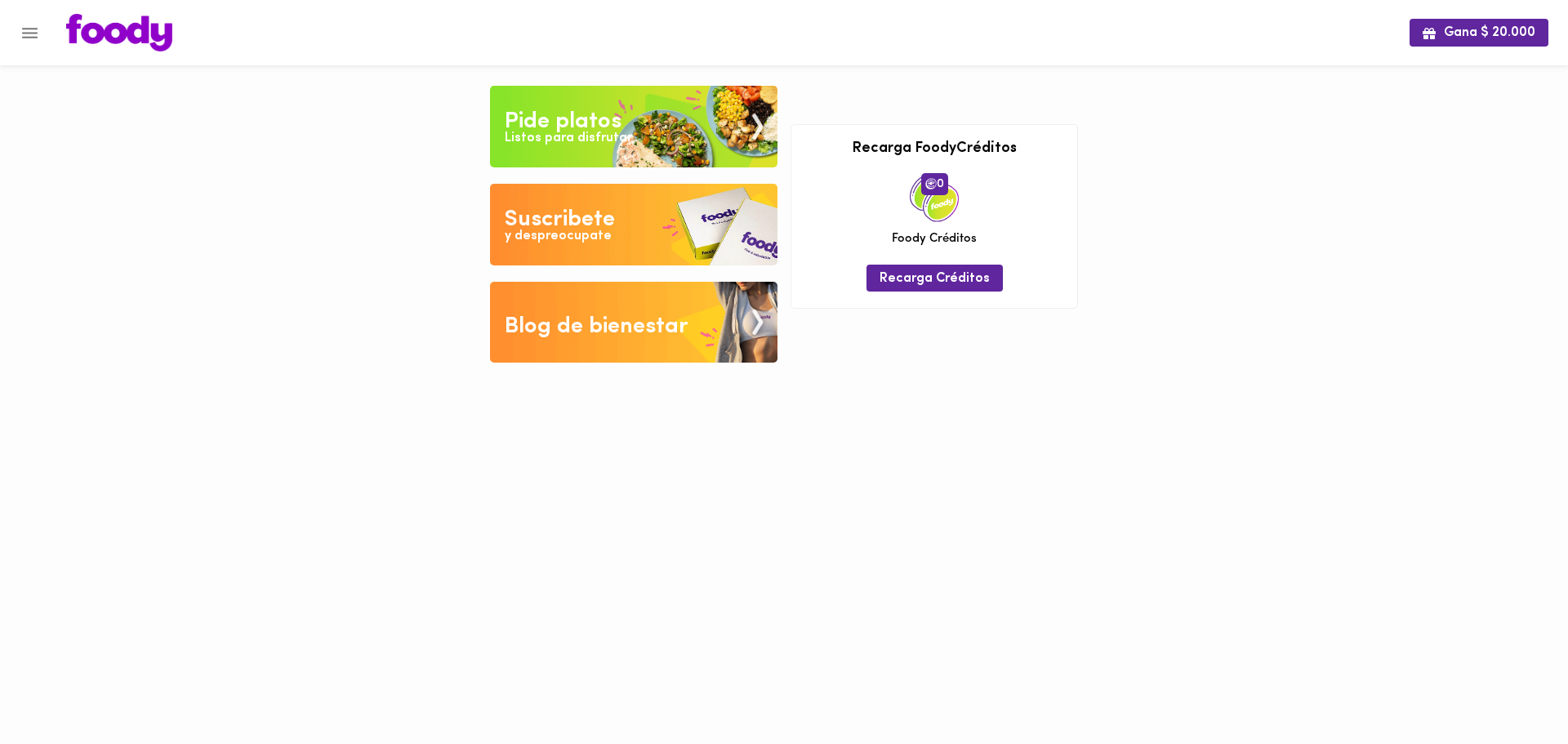
click at [614, 88] on img at bounding box center [634, 127] width 288 height 82
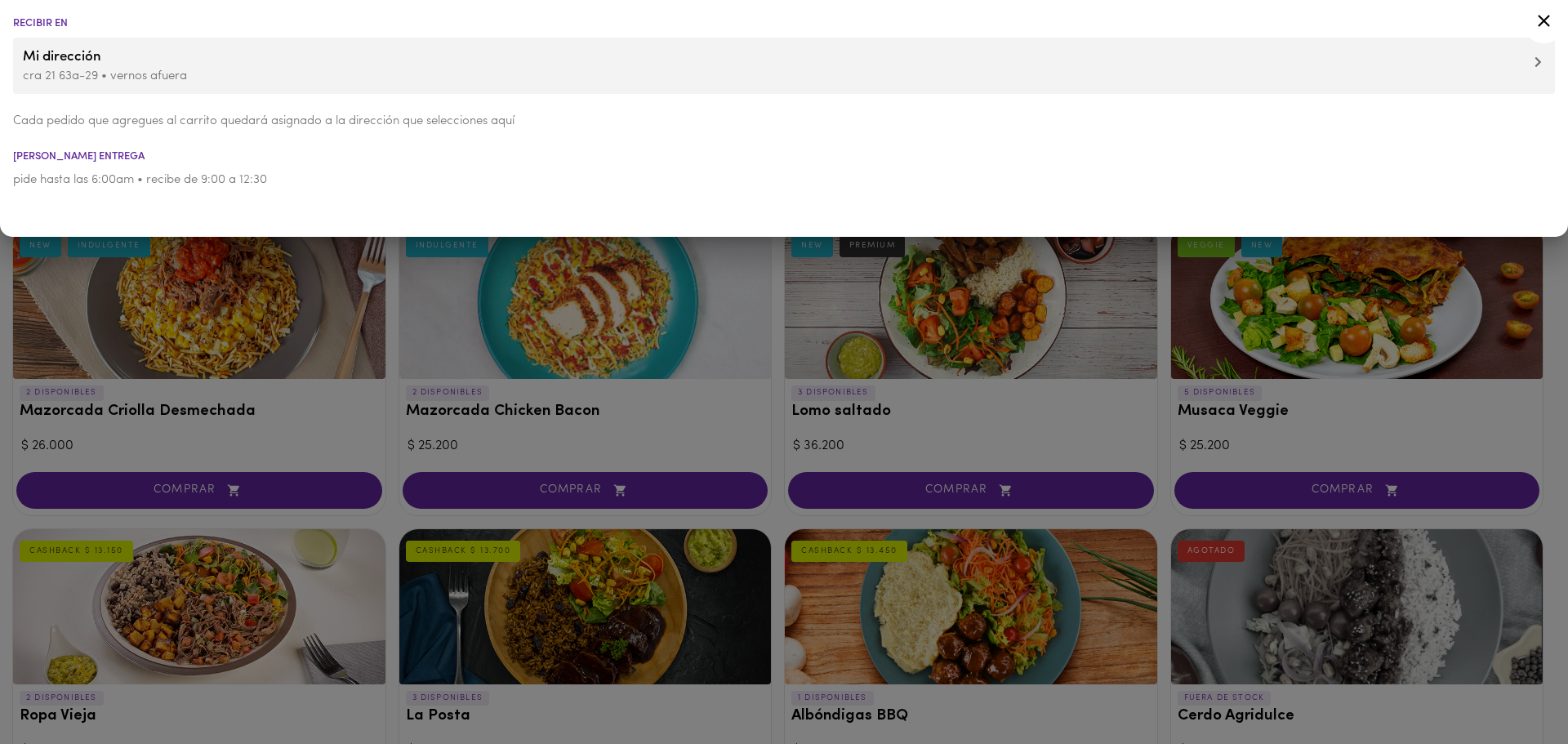
click at [425, 293] on div at bounding box center [784, 372] width 1568 height 744
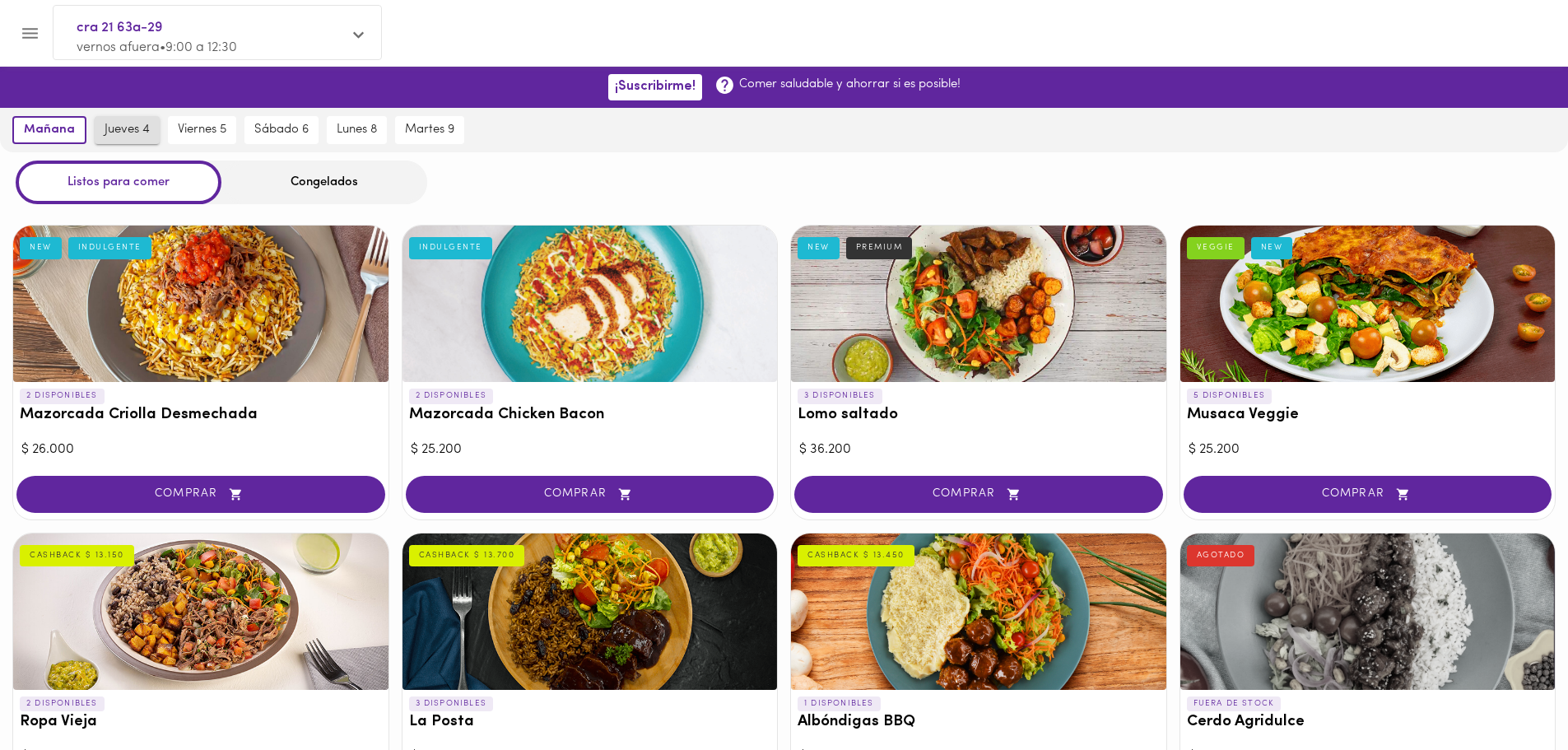
click at [112, 123] on span "jueves 4" at bounding box center [127, 130] width 45 height 15
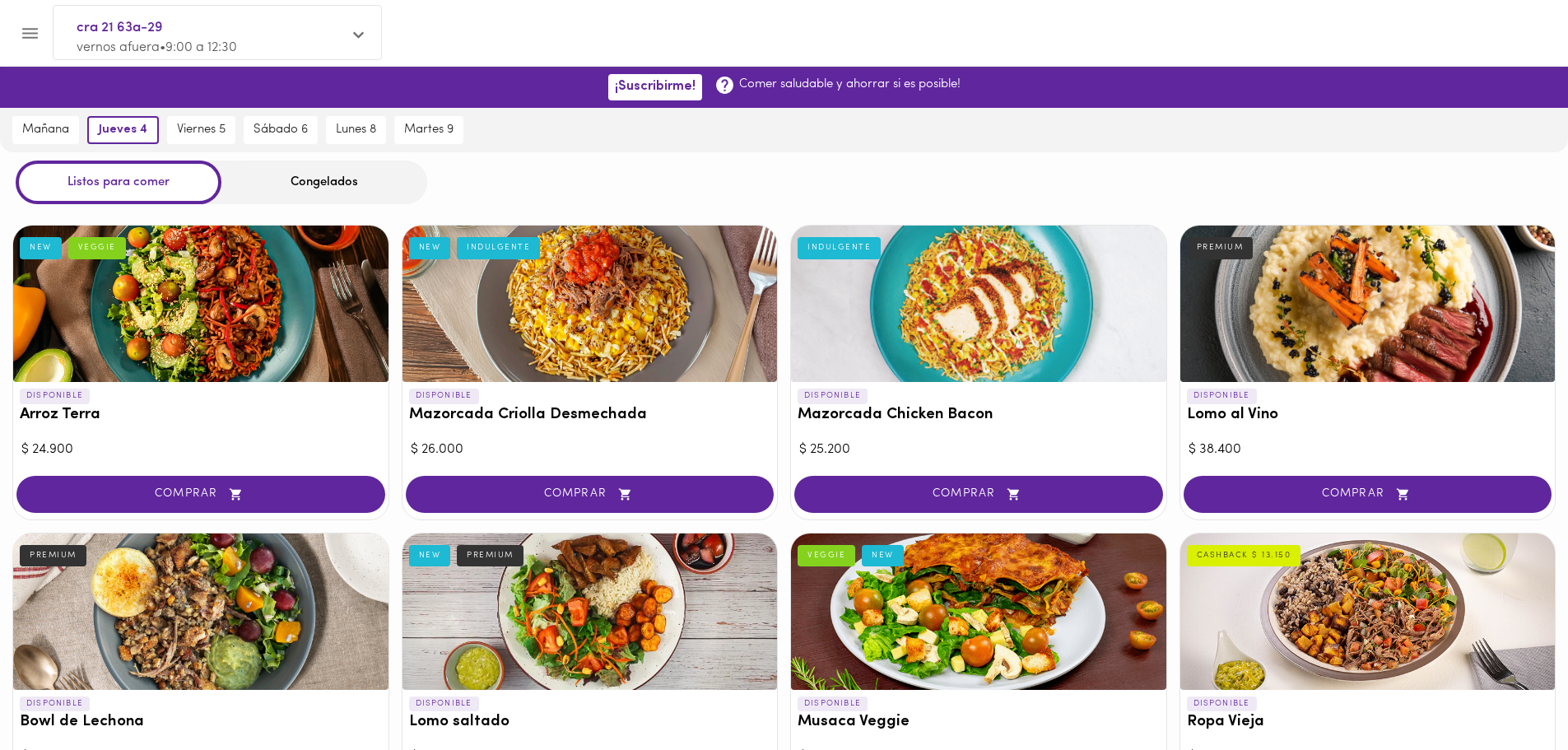
click at [289, 181] on div "Congelados" at bounding box center [324, 182] width 206 height 44
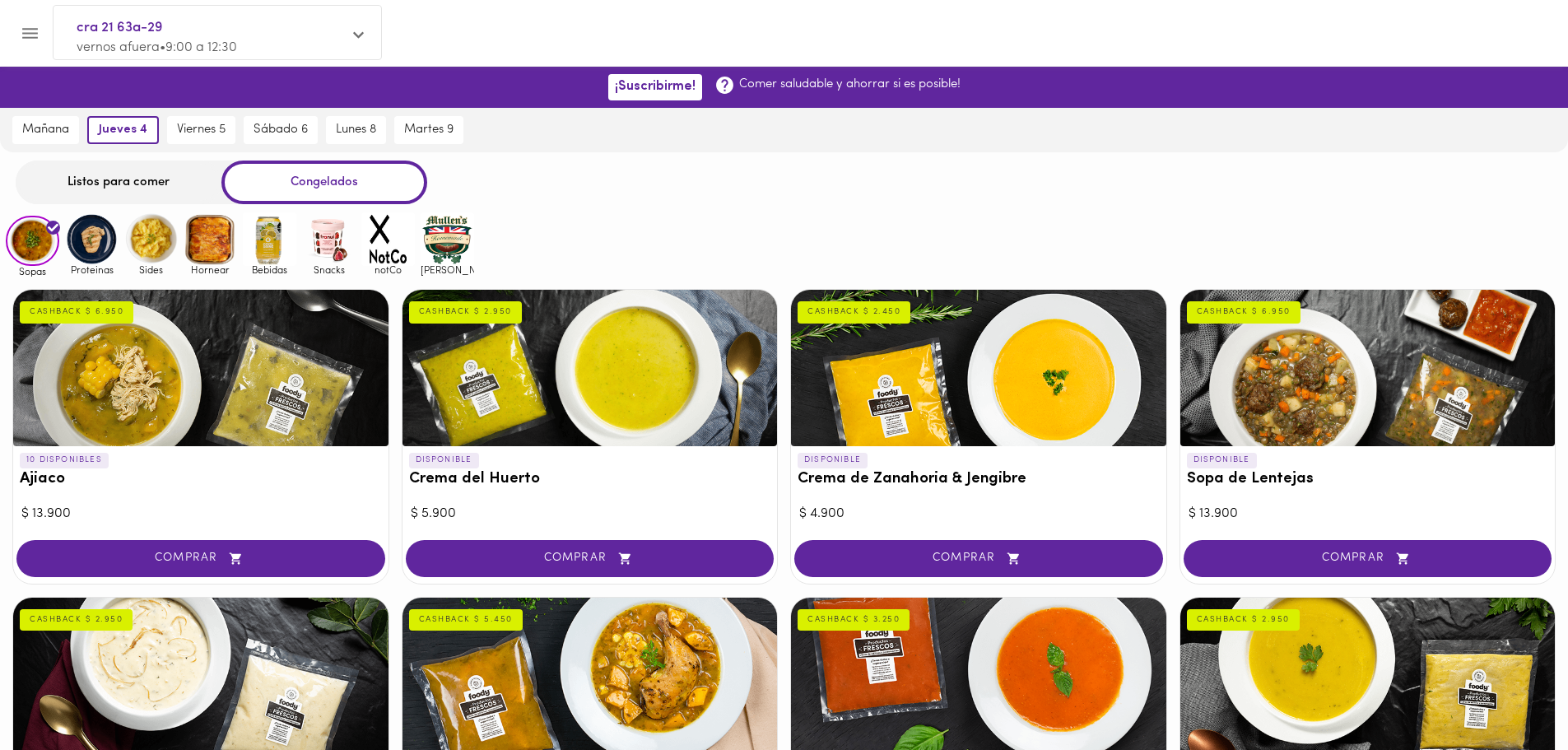
click at [148, 180] on div "Listos para comer" at bounding box center [118, 182] width 206 height 44
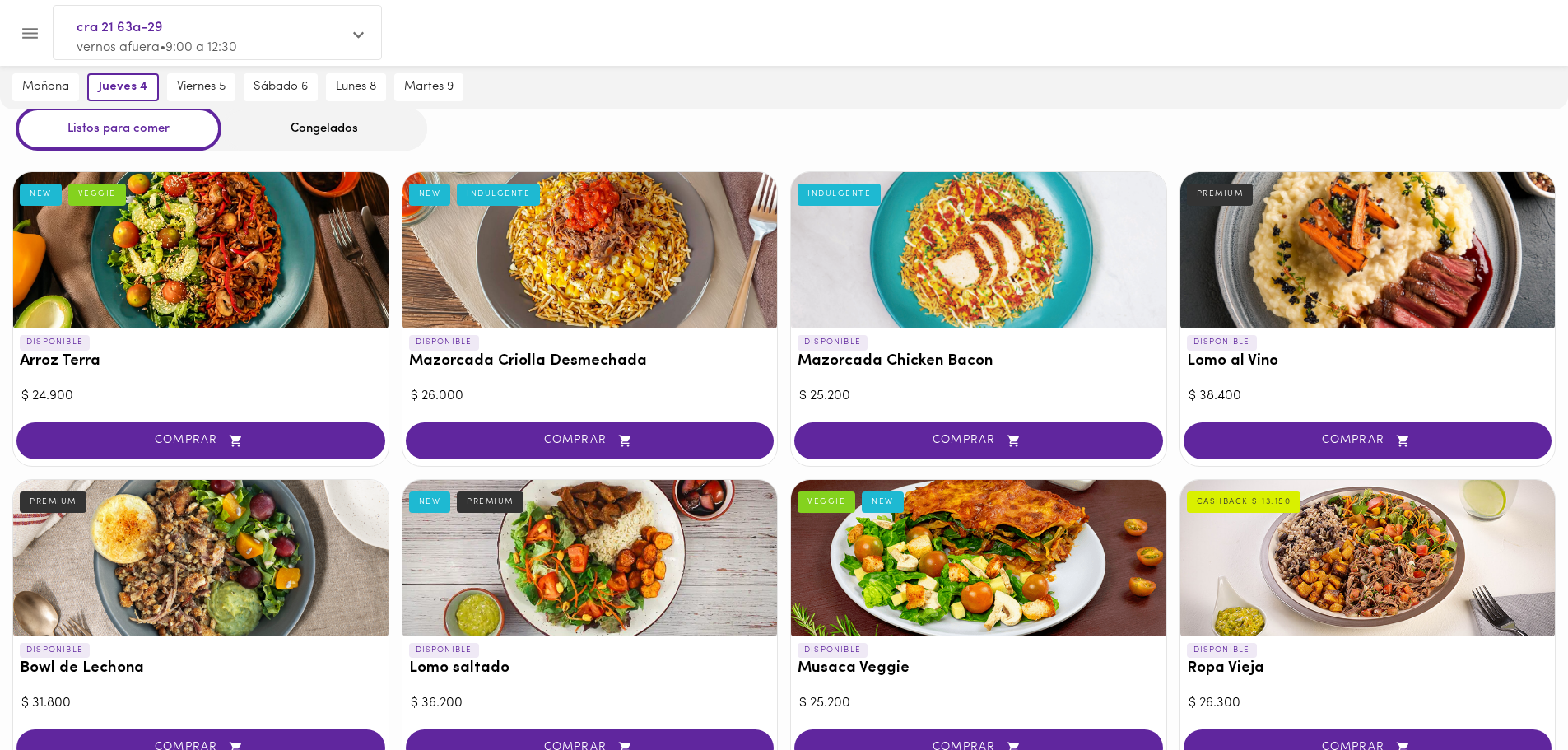
scroll to position [83, 0]
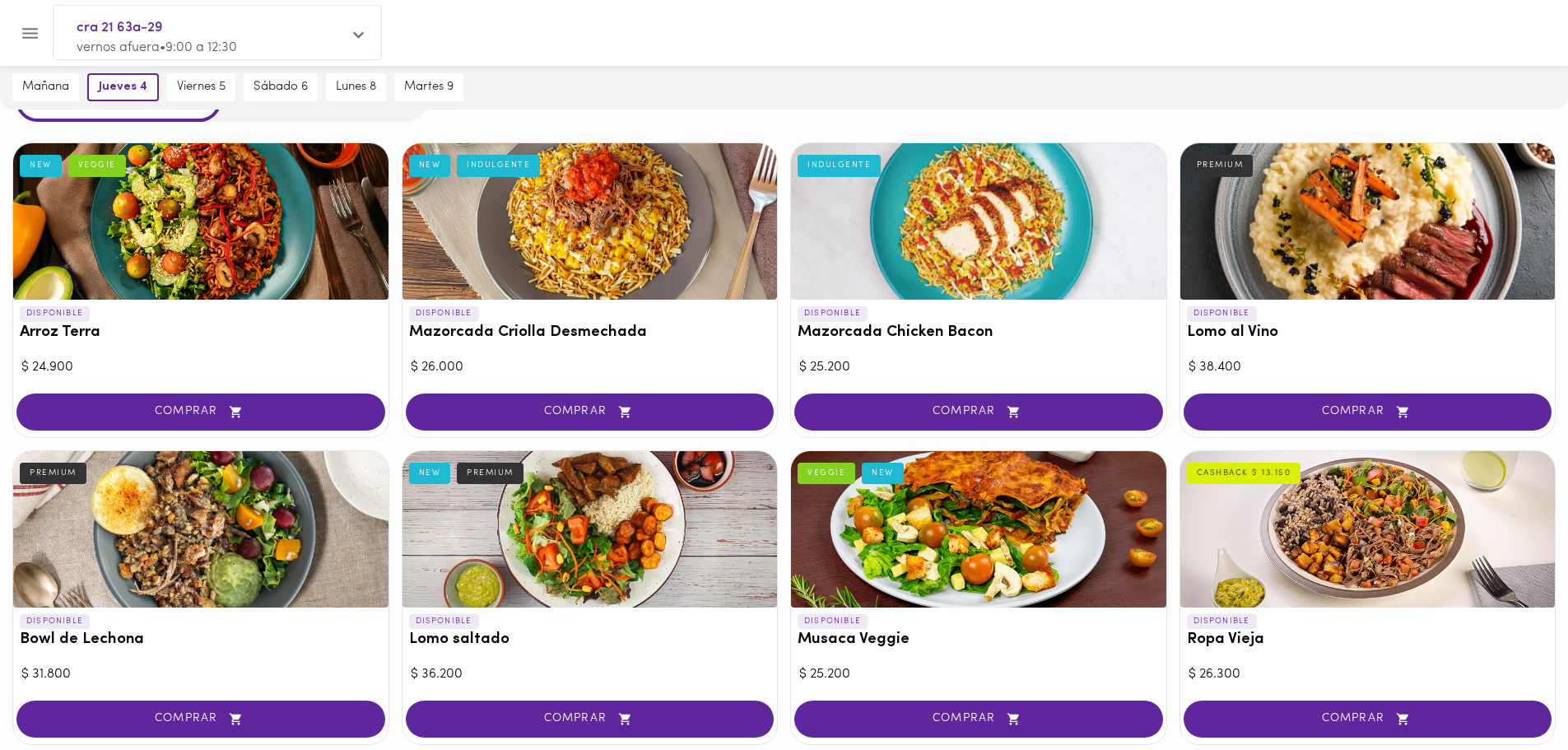
click at [356, 32] on icon at bounding box center [358, 35] width 11 height 12
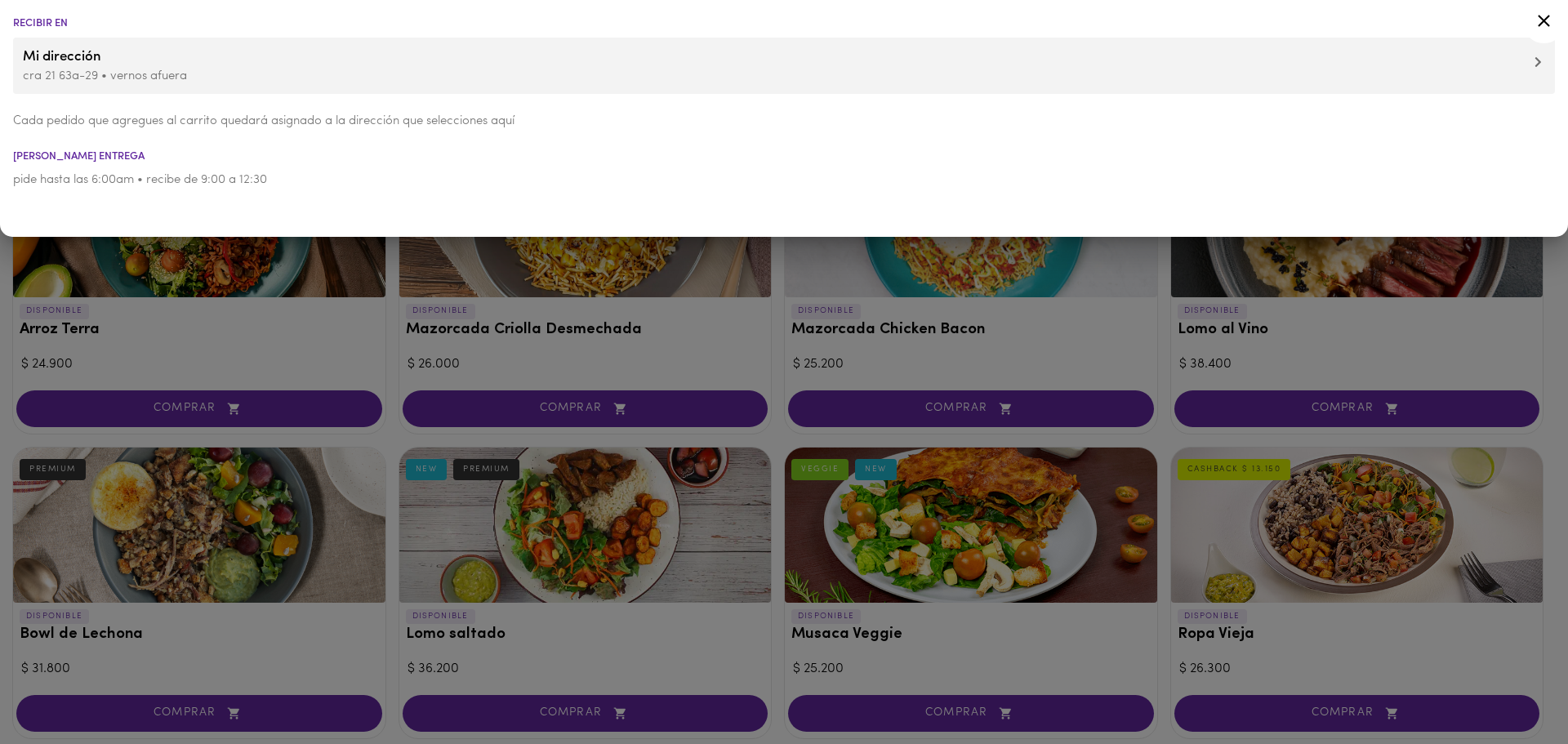
click at [374, 303] on div at bounding box center [784, 372] width 1568 height 744
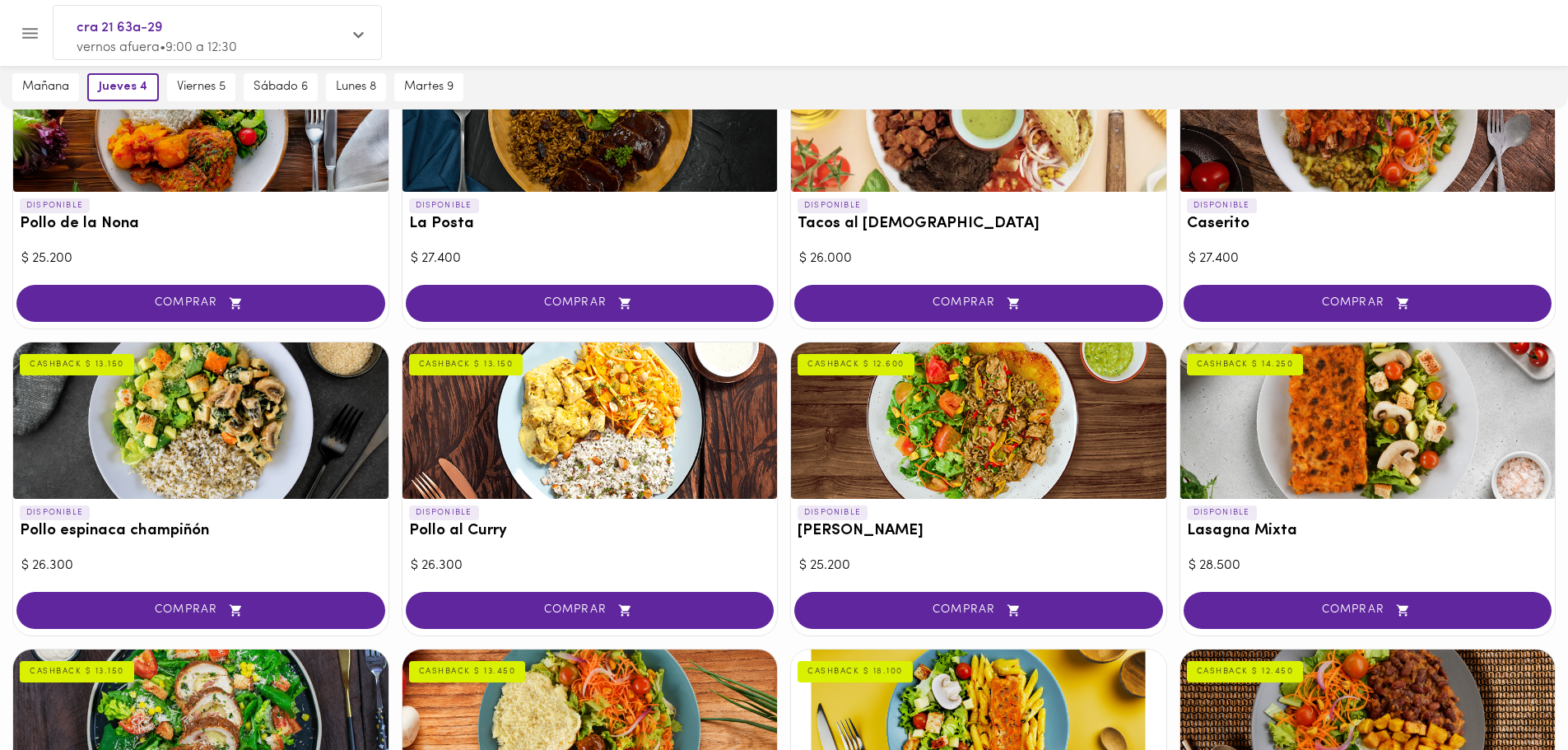
scroll to position [987, 0]
